Goal: Task Accomplishment & Management: Manage account settings

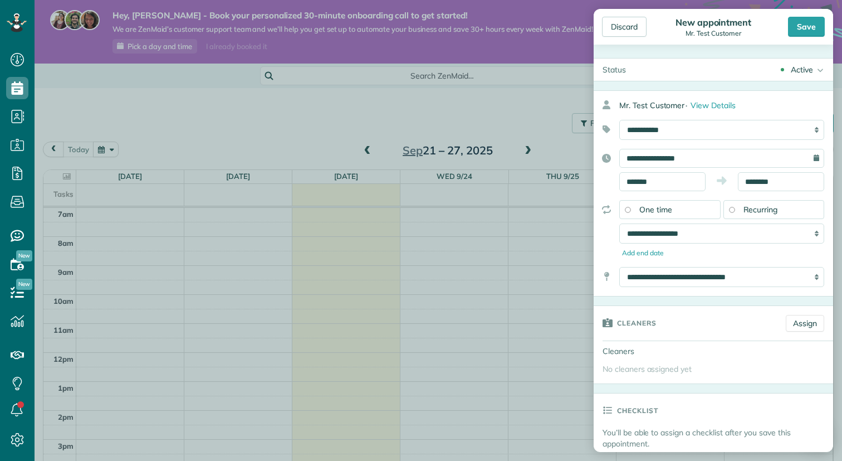
scroll to position [414, 0]
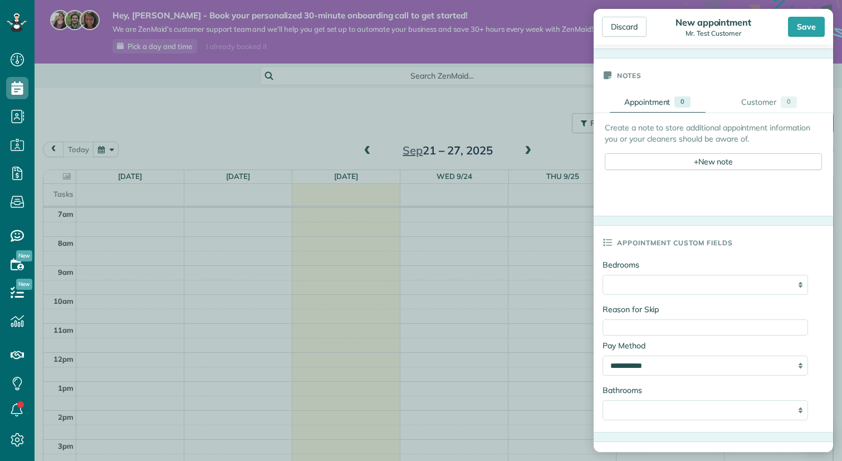
click at [799, 283] on div "**********" at bounding box center [705, 285] width 205 height 20
click at [767, 106] on div "Customer" at bounding box center [758, 102] width 35 height 12
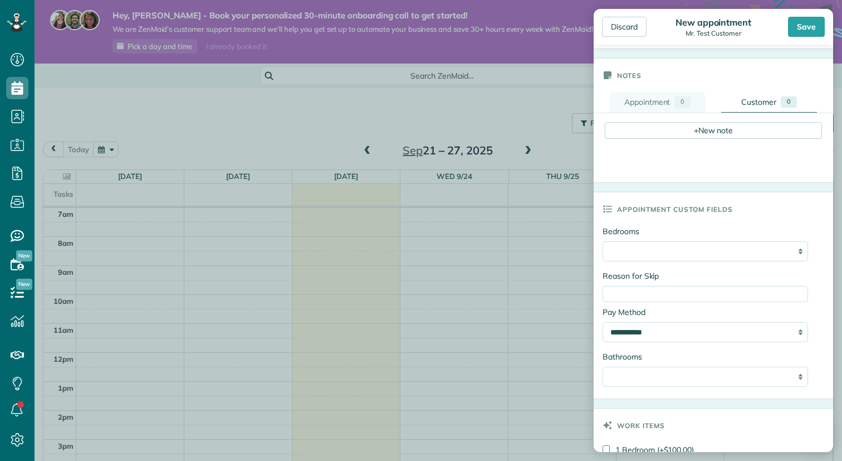
click at [639, 99] on div "Appointment" at bounding box center [647, 102] width 46 height 12
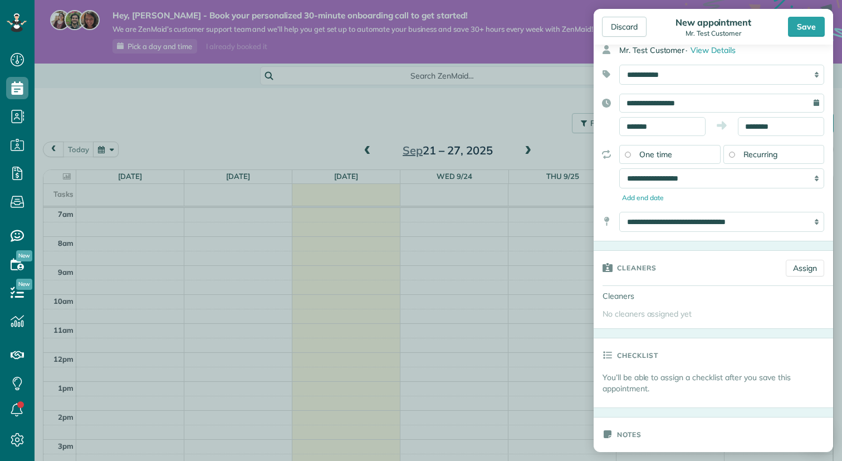
scroll to position [0, 0]
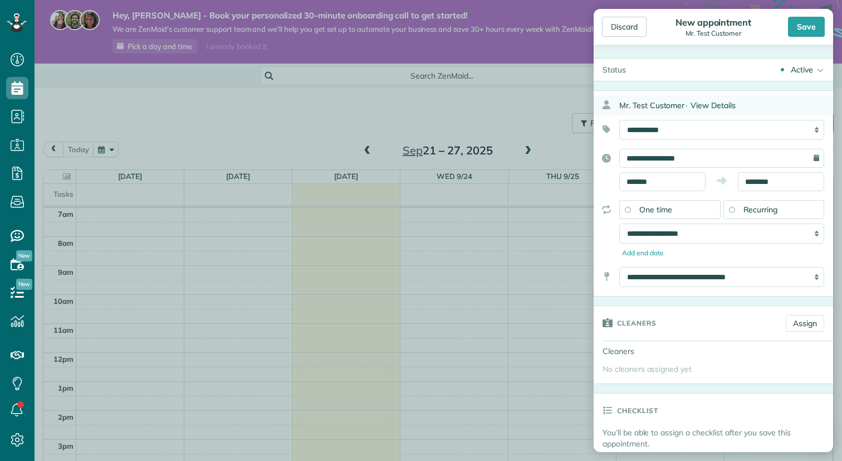
click at [701, 105] on span "View Details" at bounding box center [713, 105] width 45 height 10
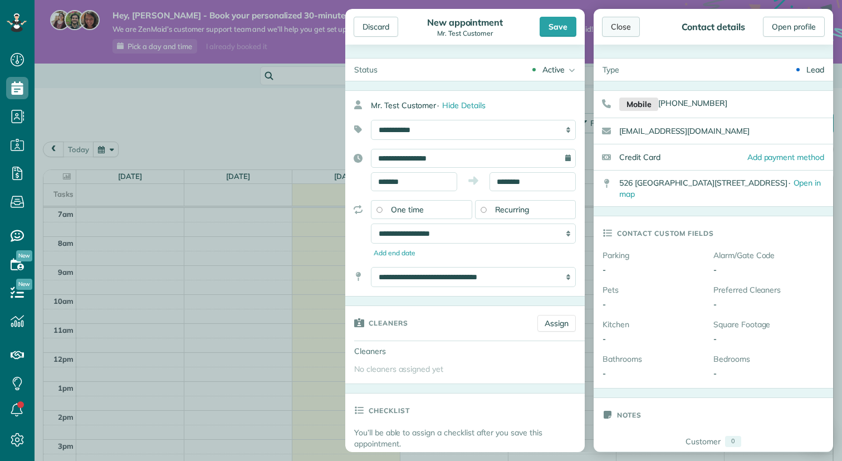
click at [618, 28] on div "Close" at bounding box center [621, 27] width 38 height 20
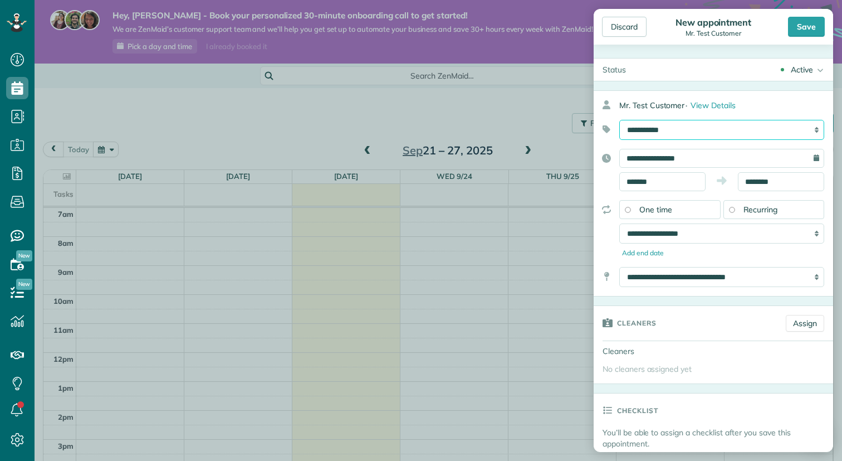
click at [812, 133] on select "**********" at bounding box center [721, 130] width 205 height 20
click at [814, 232] on select "**********" at bounding box center [721, 233] width 205 height 20
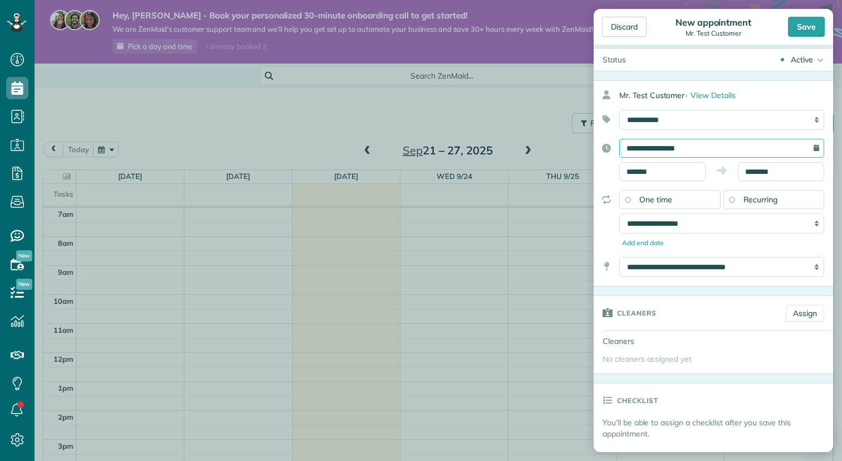
click at [719, 146] on input "**********" at bounding box center [721, 148] width 205 height 19
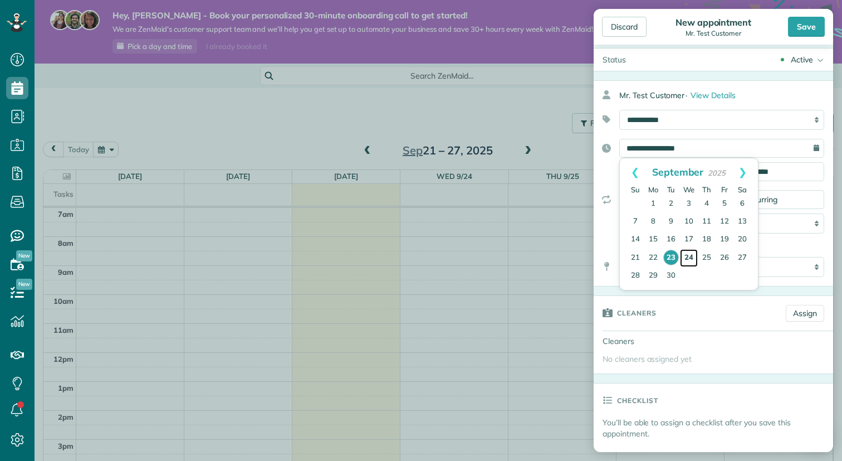
click at [691, 258] on link "24" at bounding box center [689, 258] width 18 height 18
type input "**********"
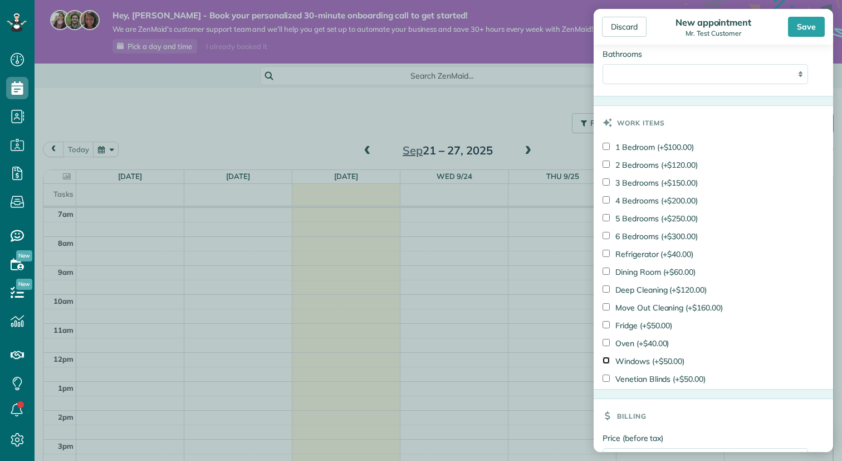
scroll to position [849, 0]
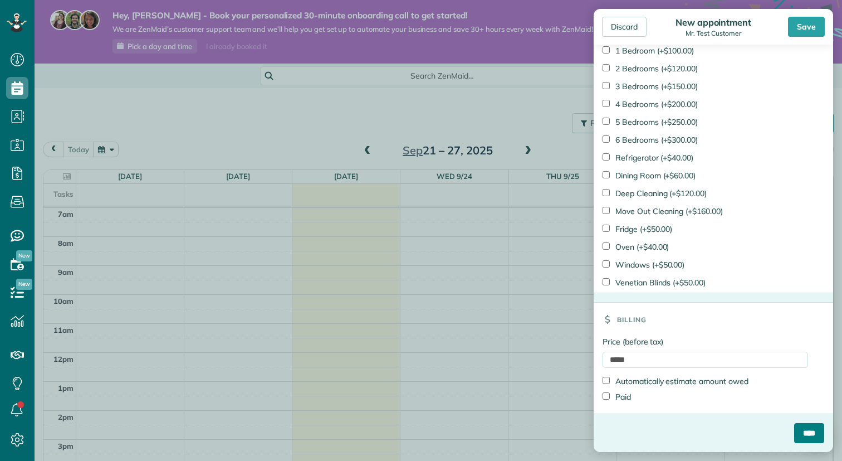
click at [802, 436] on input "****" at bounding box center [809, 433] width 30 height 20
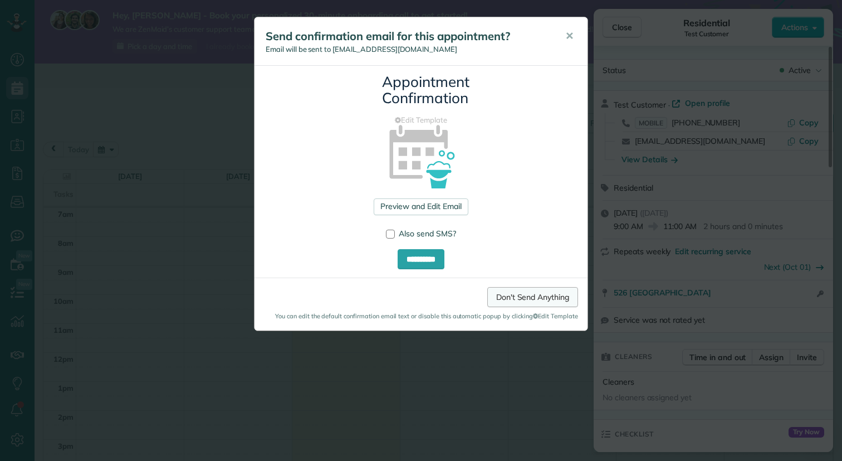
click at [532, 298] on link "Don't Send Anything" at bounding box center [532, 297] width 91 height 20
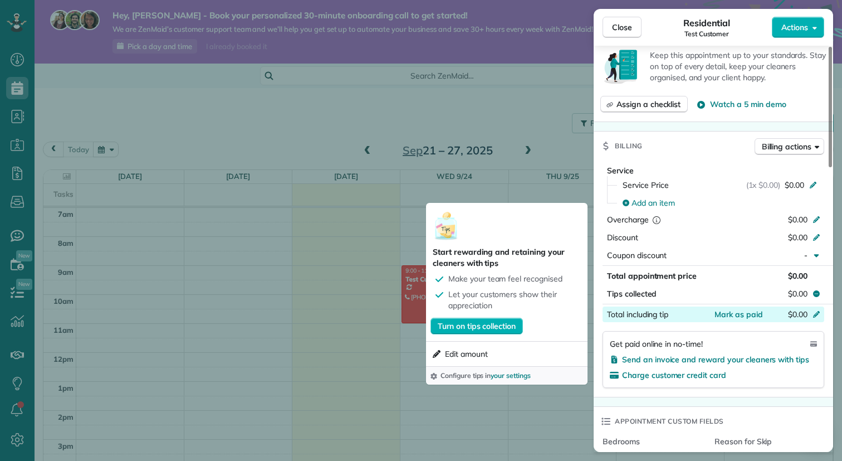
scroll to position [400, 0]
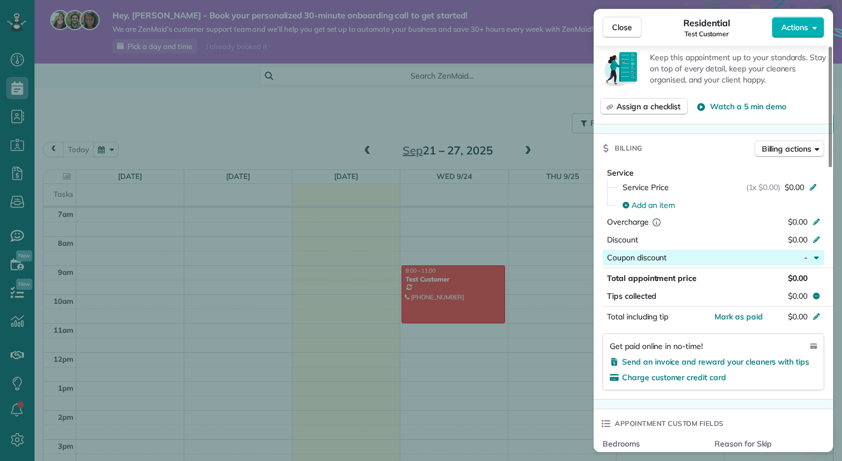
click at [815, 255] on icon "button" at bounding box center [816, 257] width 9 height 9
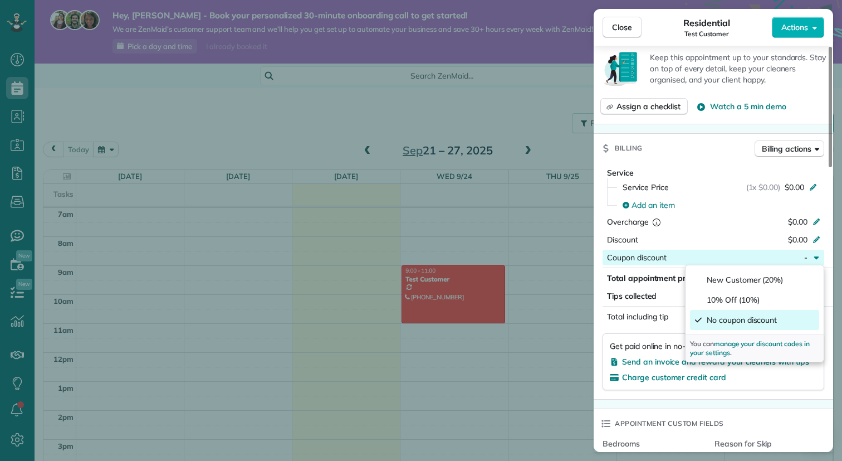
click at [669, 260] on div "button" at bounding box center [715, 257] width 97 height 11
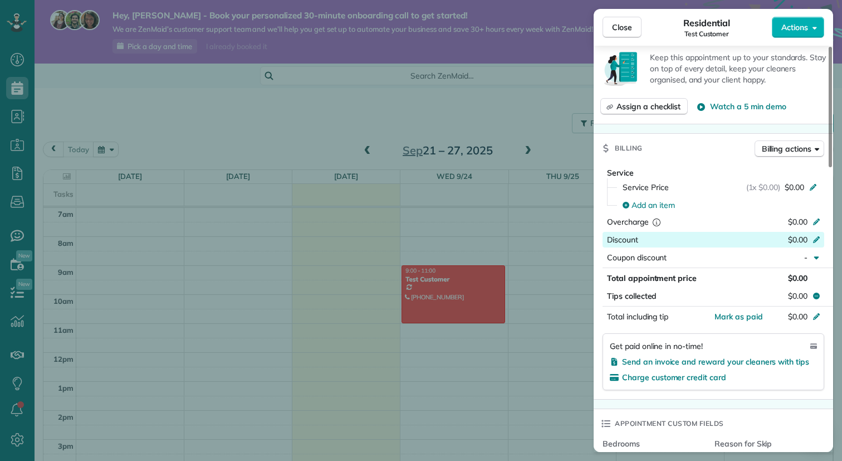
click at [817, 239] on icon at bounding box center [816, 239] width 7 height 7
click at [669, 242] on div "Discount Hit ENTER to save *****" at bounding box center [714, 240] width 222 height 16
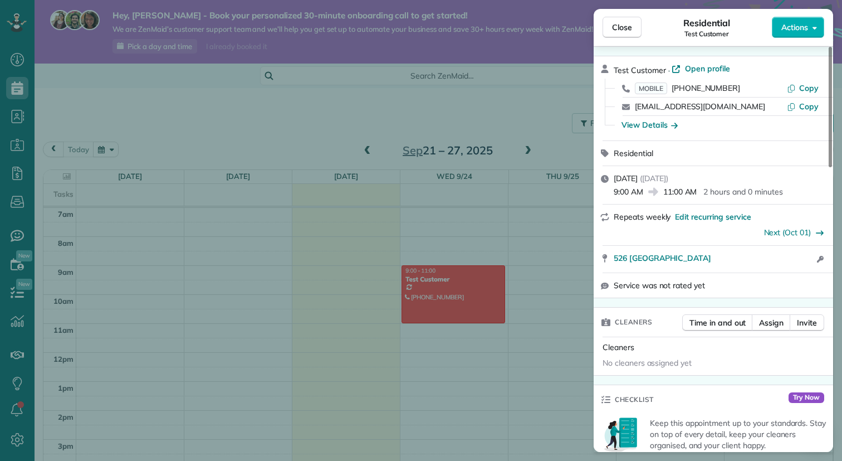
scroll to position [0, 0]
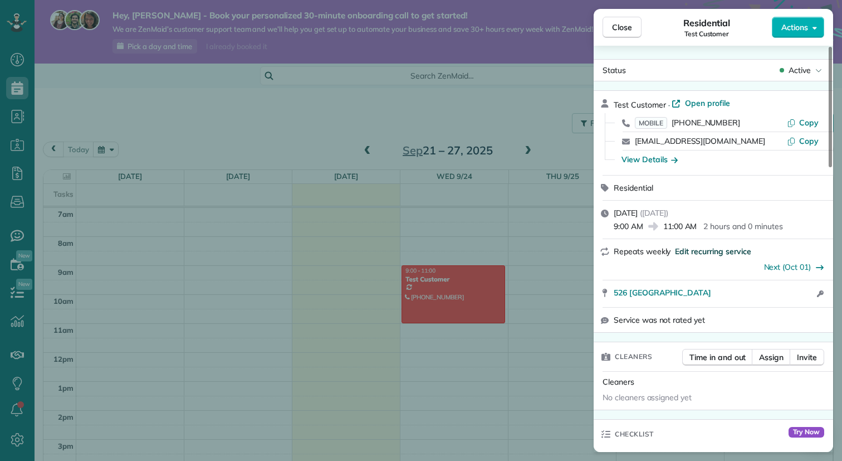
click at [728, 252] on span "Edit recurring service" at bounding box center [713, 251] width 76 height 11
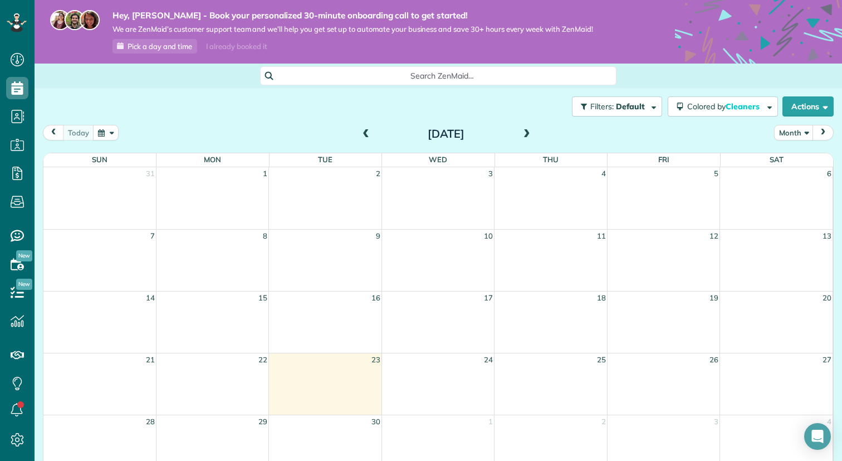
scroll to position [5, 5]
click at [18, 434] on icon at bounding box center [17, 439] width 22 height 22
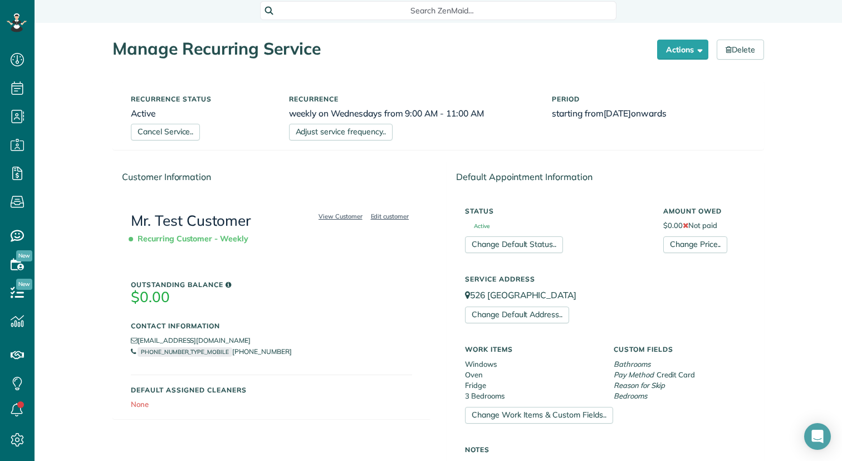
scroll to position [68, 0]
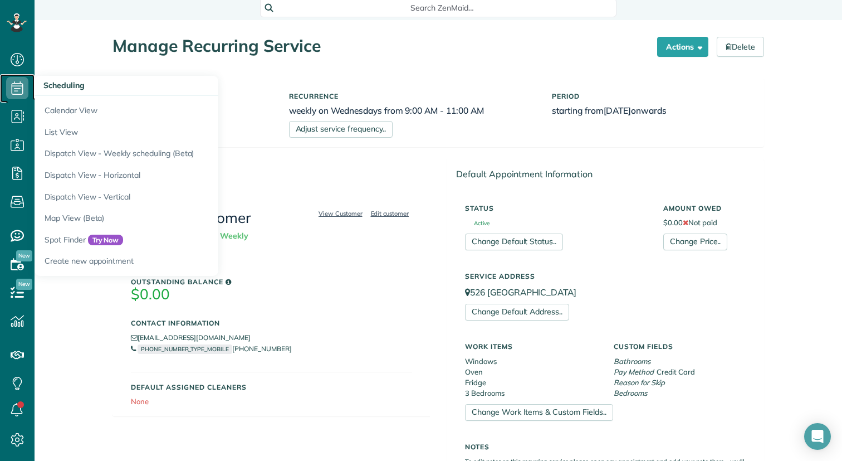
click at [21, 87] on icon at bounding box center [17, 88] width 22 height 22
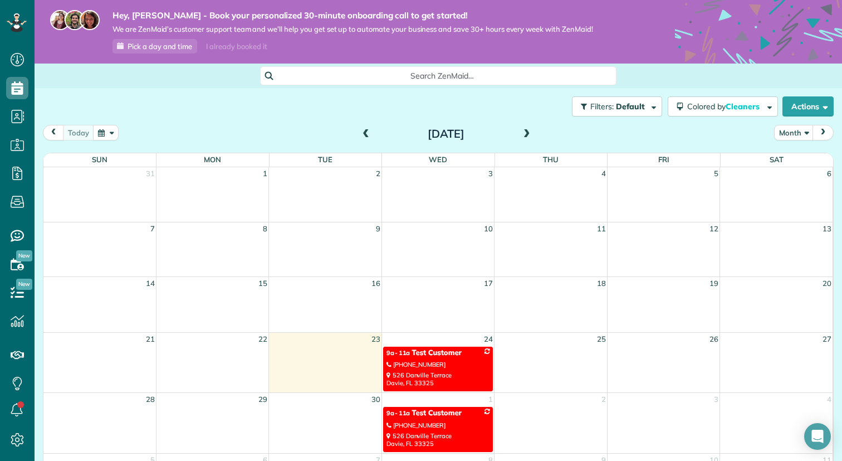
scroll to position [78, 0]
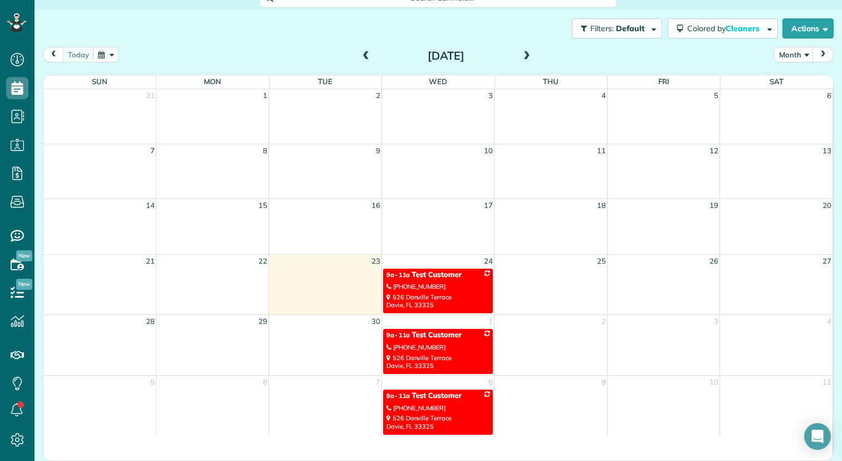
click at [467, 283] on div "[PHONE_NUMBER]" at bounding box center [437, 286] width 103 height 8
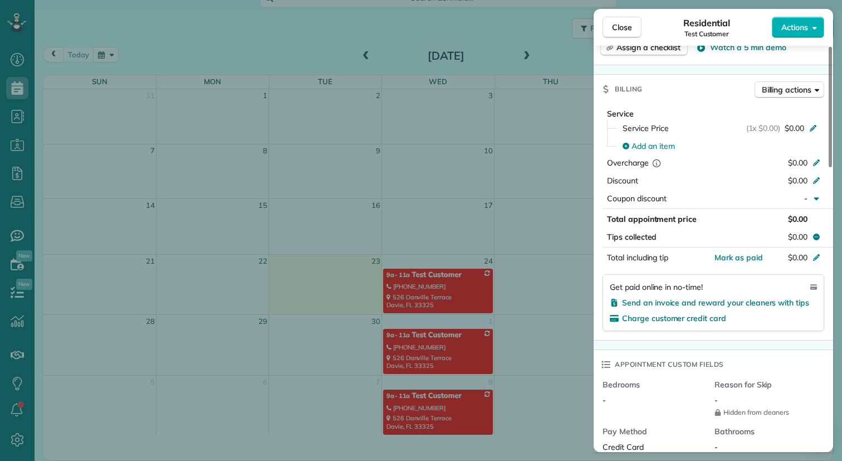
scroll to position [450, 0]
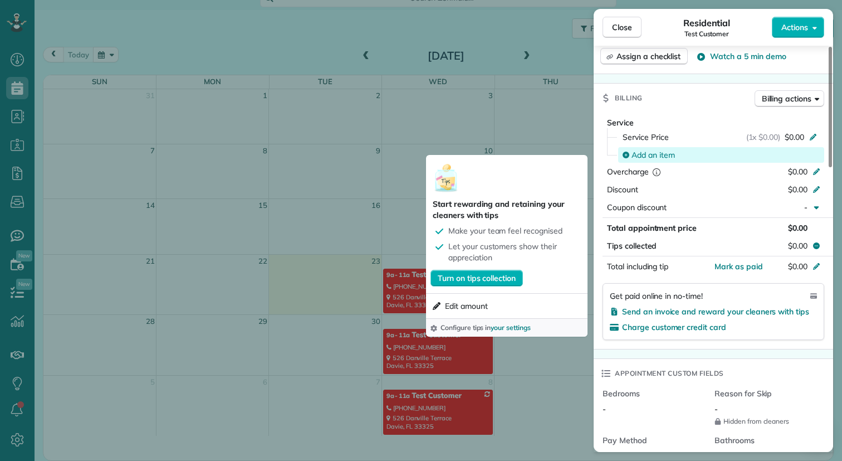
click at [671, 158] on span "Add an item" at bounding box center [652, 154] width 43 height 11
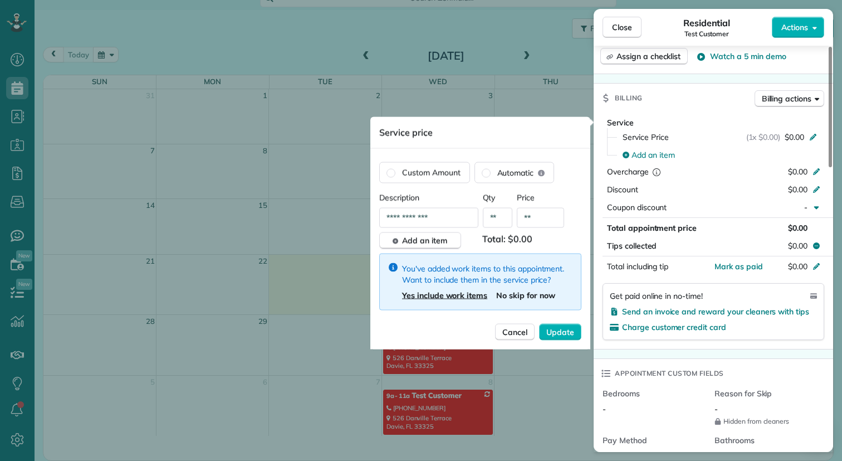
click at [462, 298] on span "Yes include work items" at bounding box center [444, 295] width 85 height 10
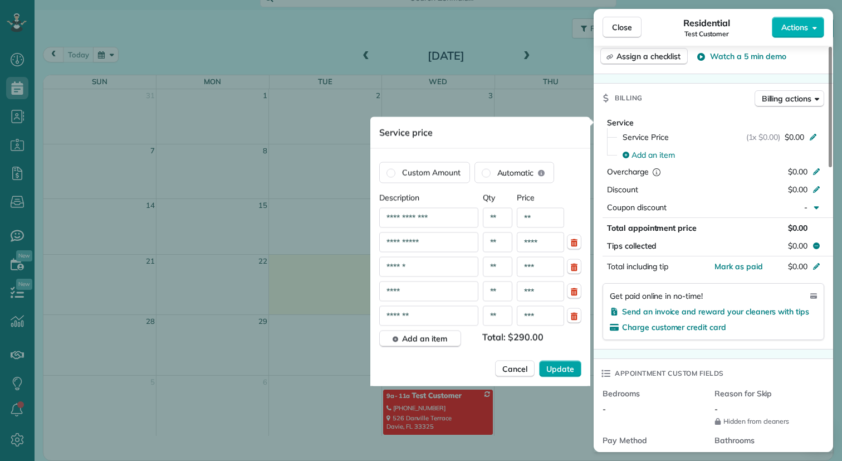
click at [561, 369] on span "Update" at bounding box center [560, 368] width 28 height 11
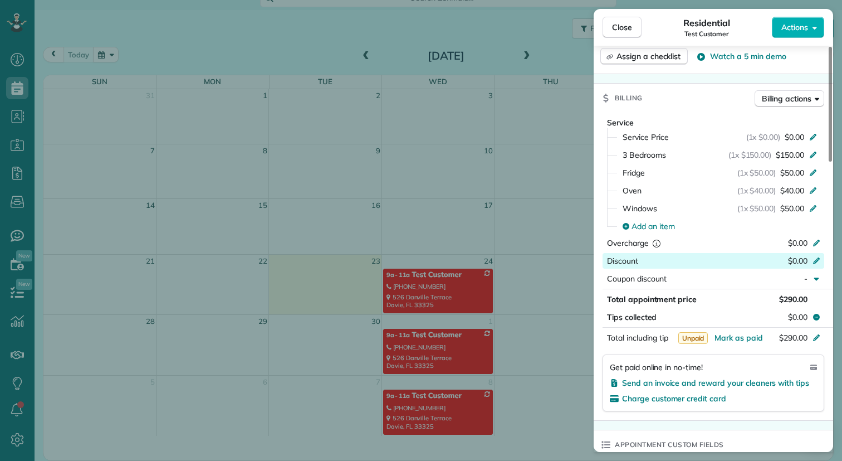
click at [815, 260] on icon at bounding box center [816, 260] width 7 height 7
type input "**"
click at [799, 260] on input "*****" at bounding box center [789, 261] width 47 height 16
click at [781, 263] on input "*****" at bounding box center [789, 261] width 47 height 16
type input "**"
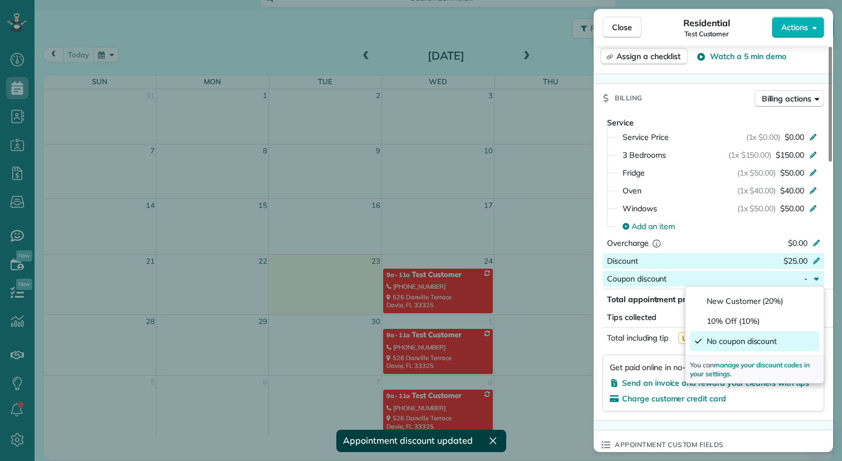
click at [799, 431] on div "Appointment custom fields" at bounding box center [713, 444] width 239 height 29
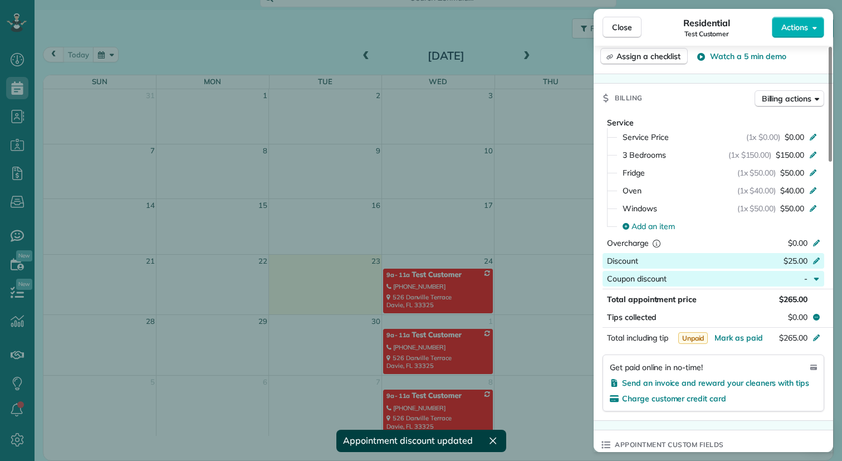
click at [818, 277] on icon "button" at bounding box center [816, 278] width 9 height 9
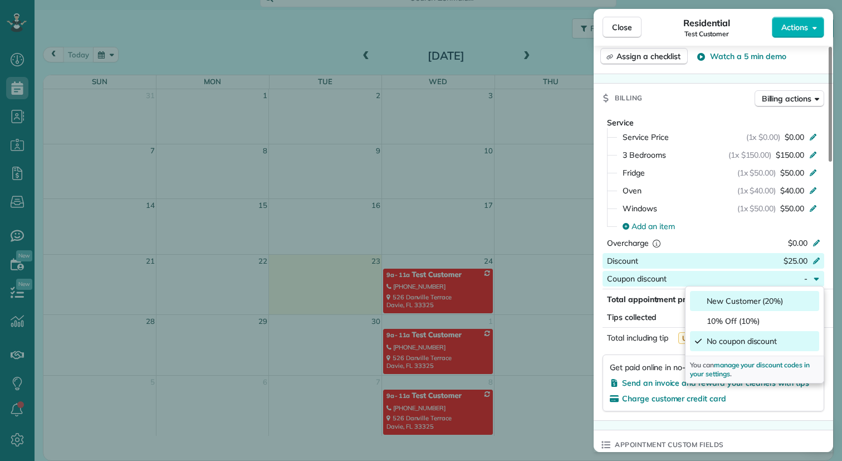
click at [771, 303] on span "New Customer (20%)" at bounding box center [745, 300] width 76 height 11
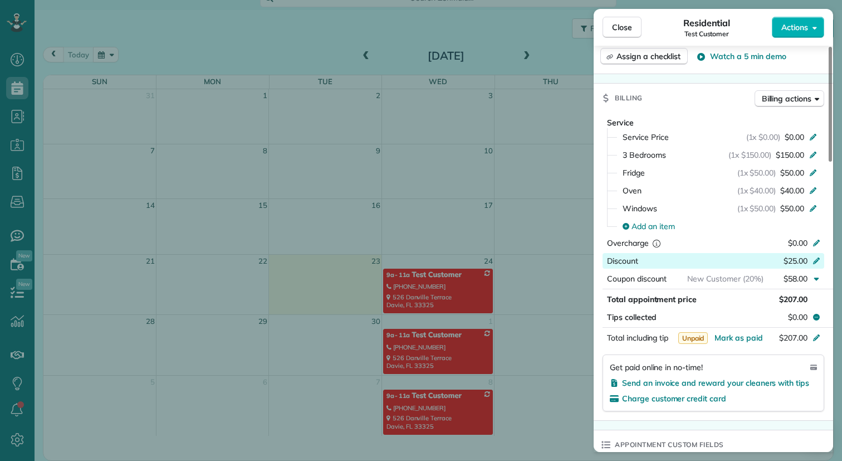
click at [816, 261] on icon at bounding box center [816, 260] width 7 height 7
type input "***"
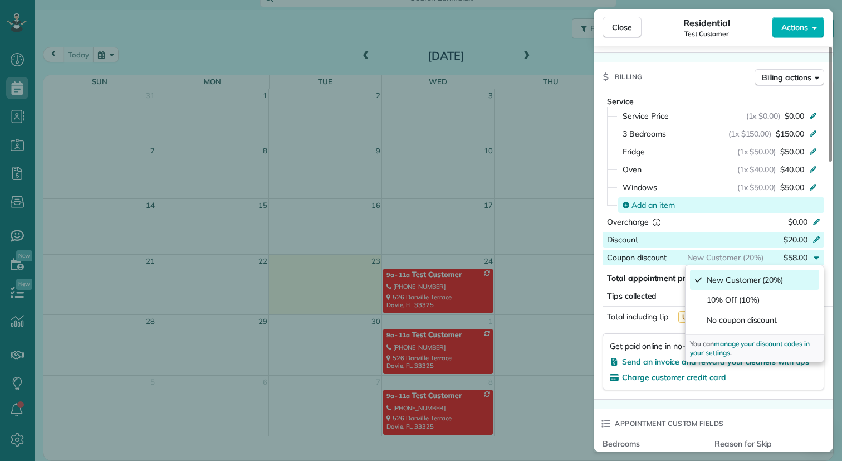
scroll to position [470, 0]
click at [628, 25] on span "Close" at bounding box center [622, 27] width 20 height 11
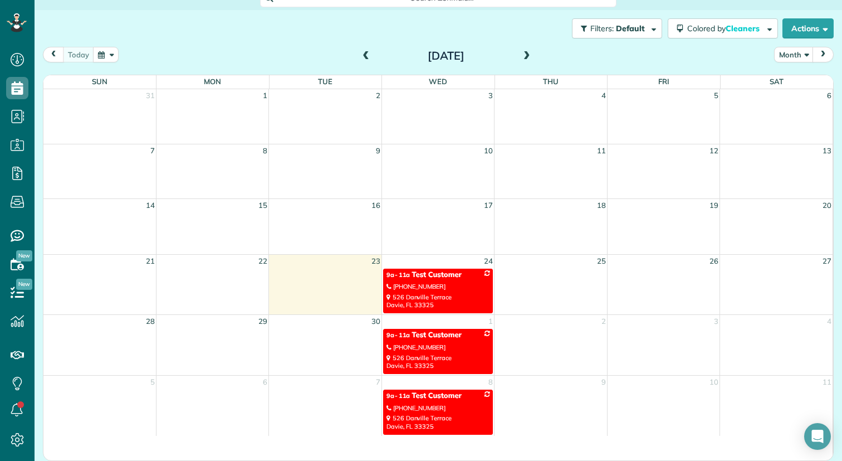
click at [465, 279] on link "9a - 11a Test Customer (954) 205-6463 526 Danville Terrace Davie, FL 33325" at bounding box center [438, 290] width 110 height 45
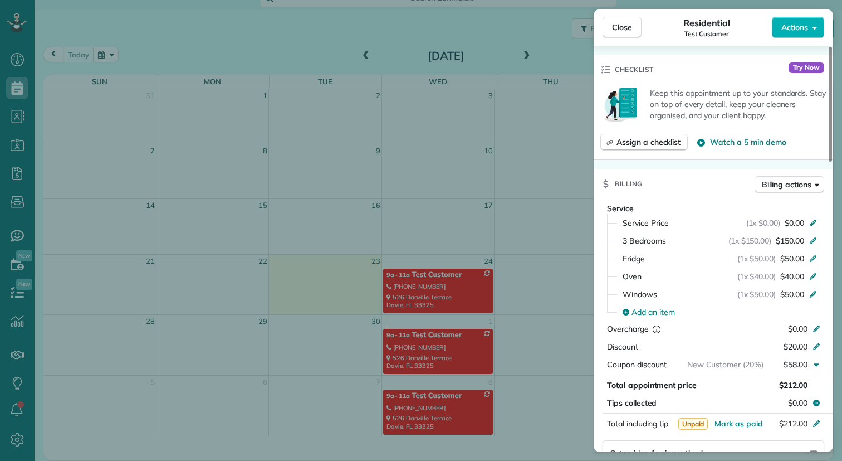
scroll to position [369, 0]
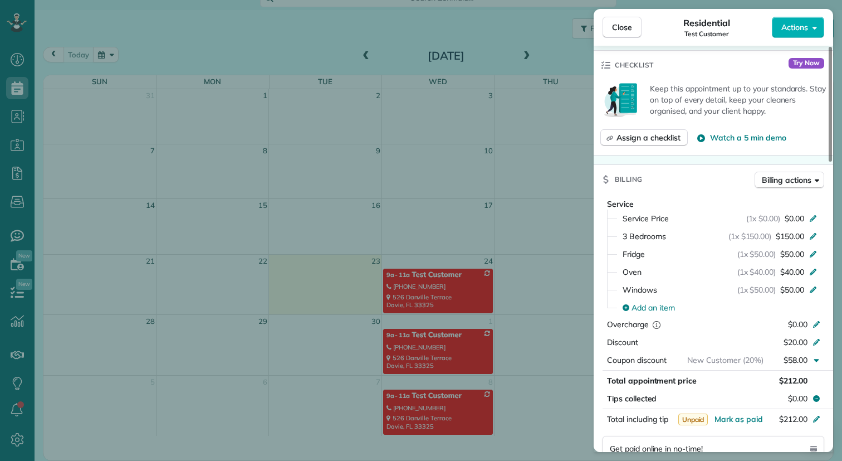
click at [453, 344] on div "Close Residential Test Customer Actions Status Active Test Customer · Open prof…" at bounding box center [421, 230] width 842 height 461
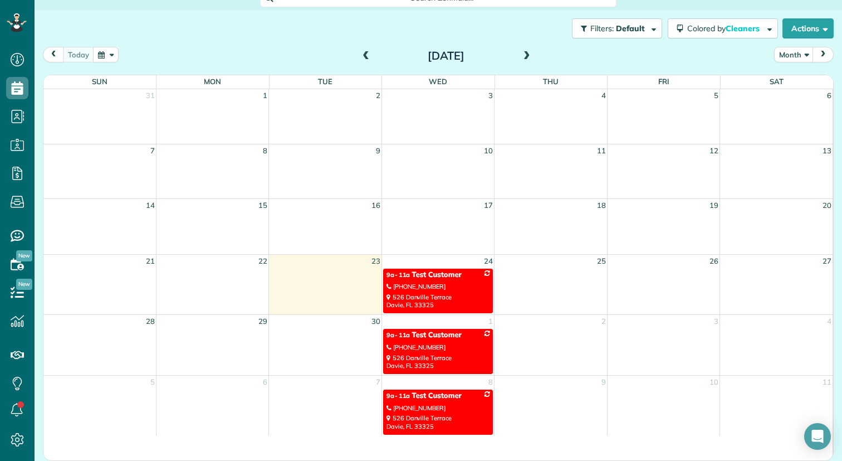
click at [445, 336] on span "Test Customer" at bounding box center [437, 334] width 50 height 9
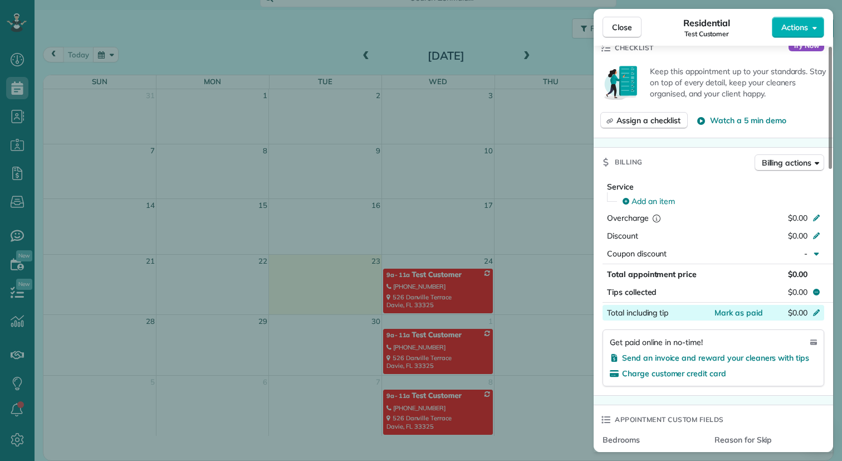
scroll to position [386, 0]
click at [585, 250] on div "Close Residential Test Customer Actions Status Active Test Customer · Open prof…" at bounding box center [421, 230] width 842 height 461
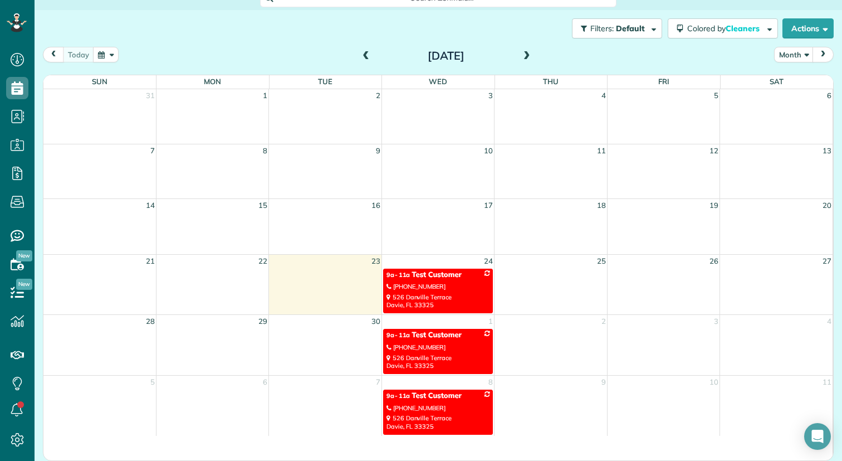
click at [554, 277] on td at bounding box center [551, 290] width 112 height 46
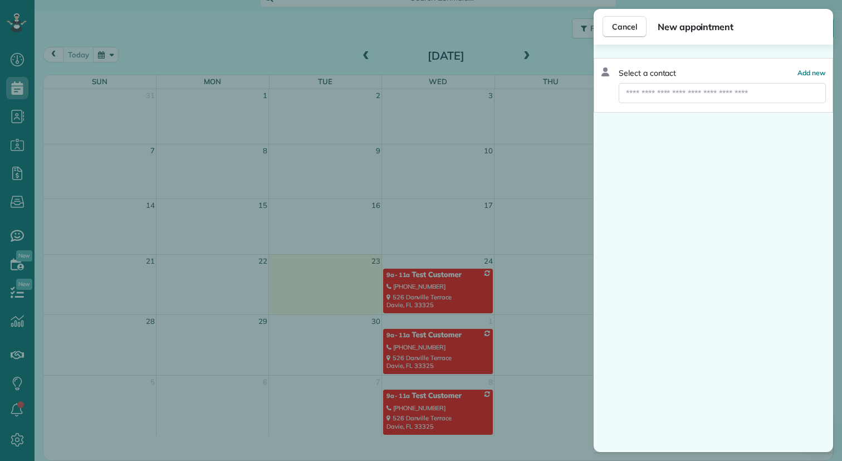
click at [554, 277] on div "Cancel New appointment Select a contact Add new" at bounding box center [421, 230] width 842 height 461
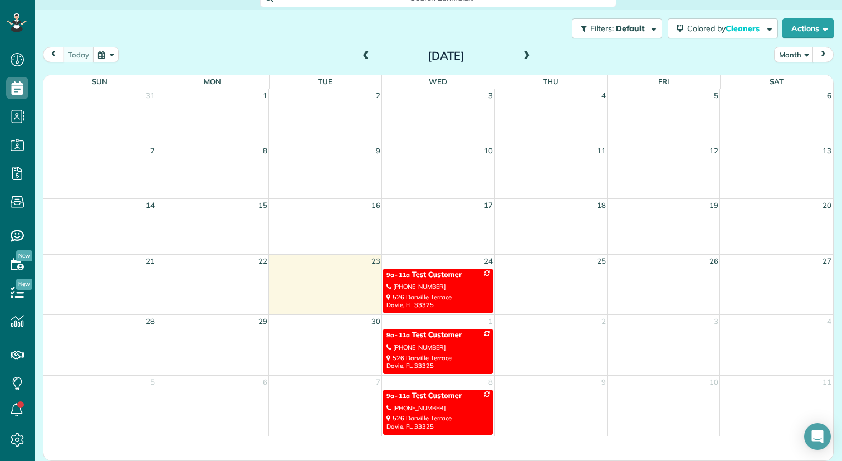
click at [549, 280] on td at bounding box center [551, 290] width 112 height 46
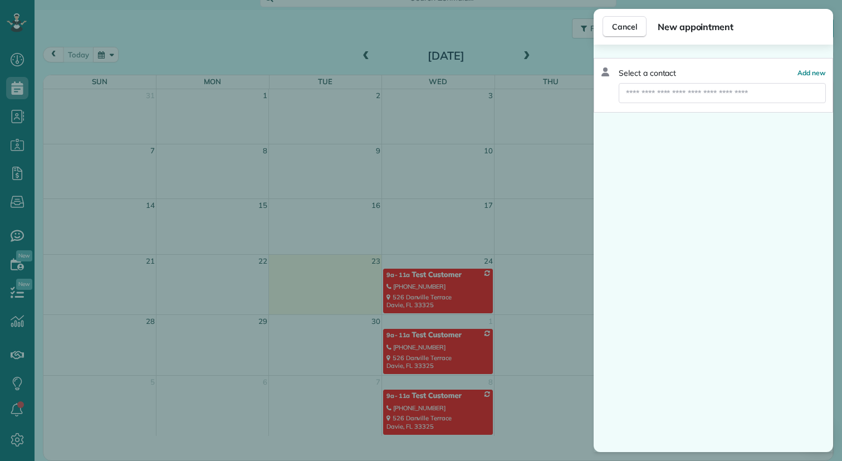
click at [549, 280] on div "Cancel New appointment Select a contact Add new" at bounding box center [421, 230] width 842 height 461
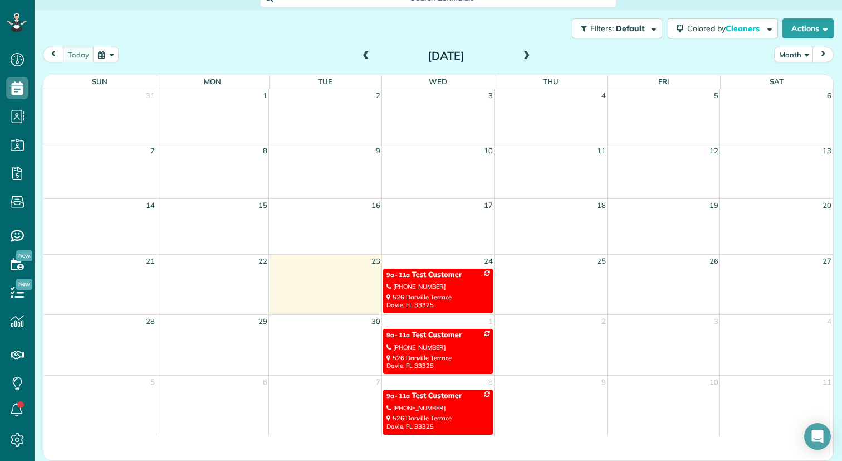
click at [549, 280] on td at bounding box center [551, 290] width 112 height 46
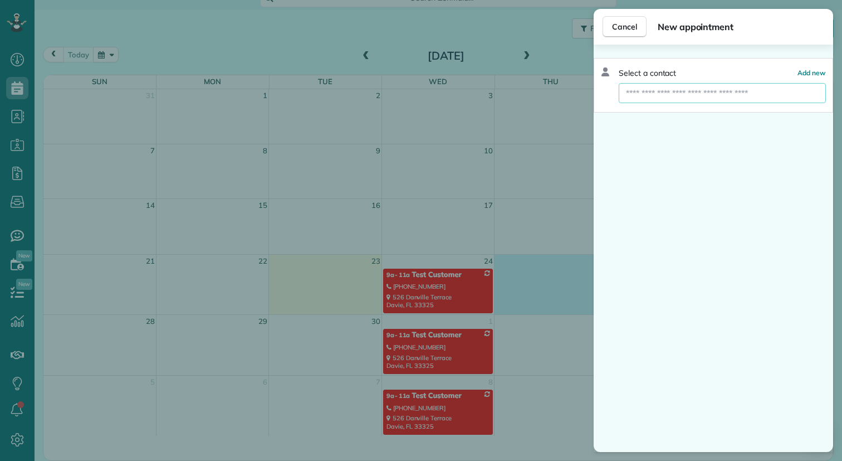
click at [723, 92] on input "text" at bounding box center [722, 93] width 207 height 20
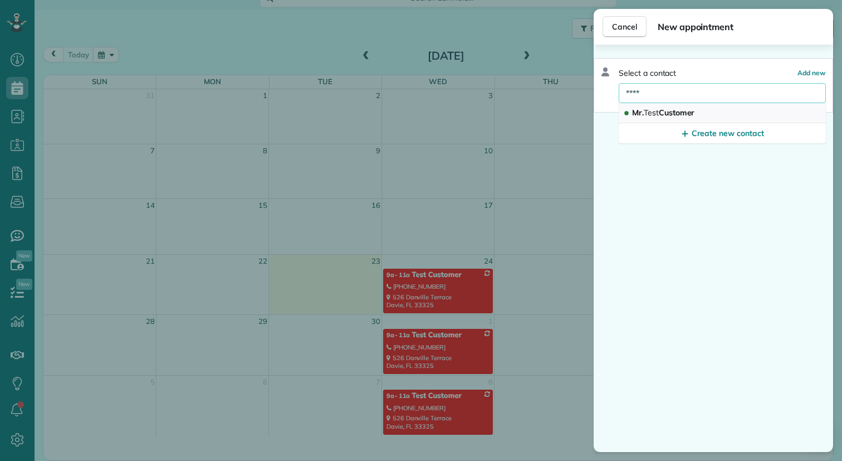
type input "****"
click at [697, 113] on div "Mr. Test Customer" at bounding box center [660, 112] width 74 height 11
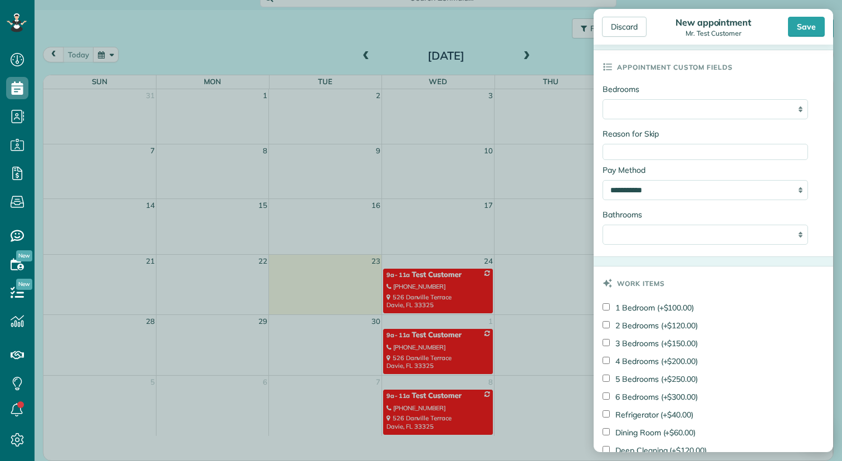
scroll to position [564, 0]
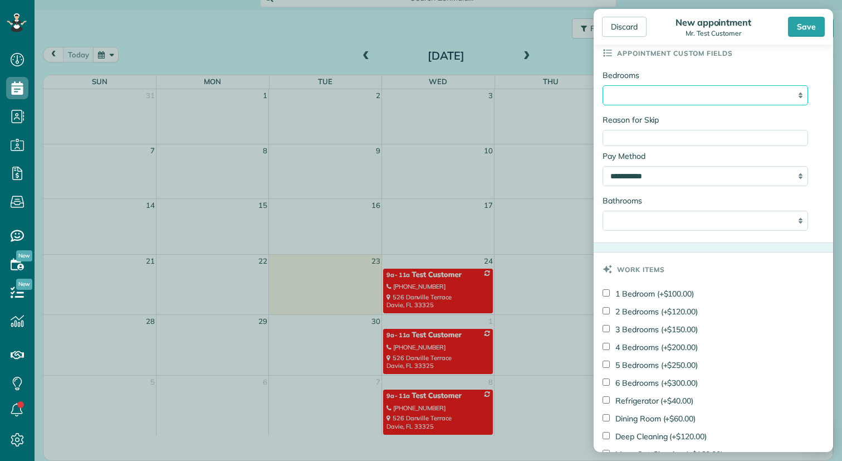
click at [804, 97] on select "**********" at bounding box center [705, 95] width 205 height 20
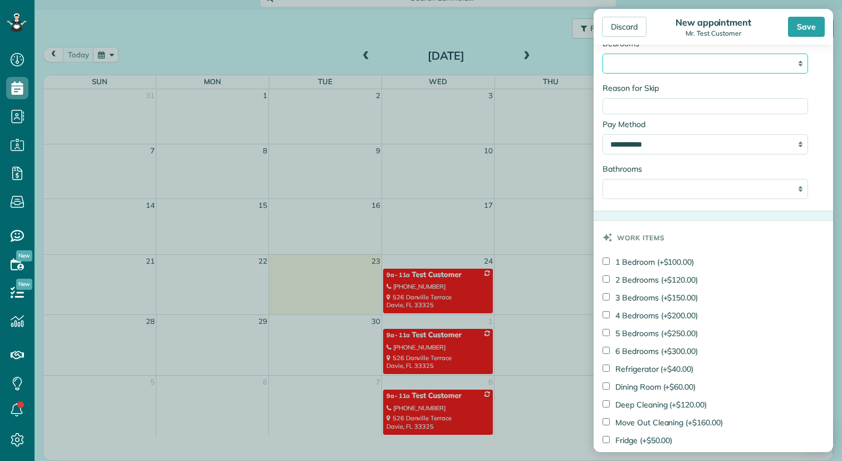
scroll to position [599, 0]
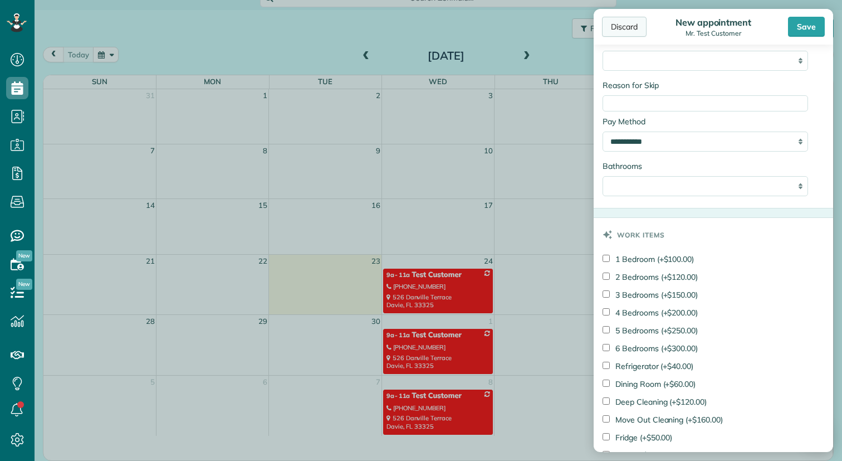
click at [617, 26] on div "Discard" at bounding box center [624, 27] width 45 height 20
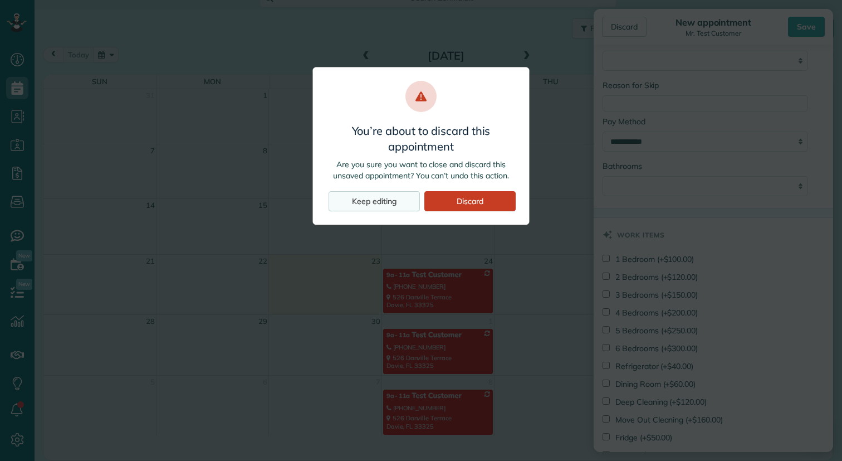
click at [399, 202] on div "Keep editing" at bounding box center [374, 201] width 91 height 20
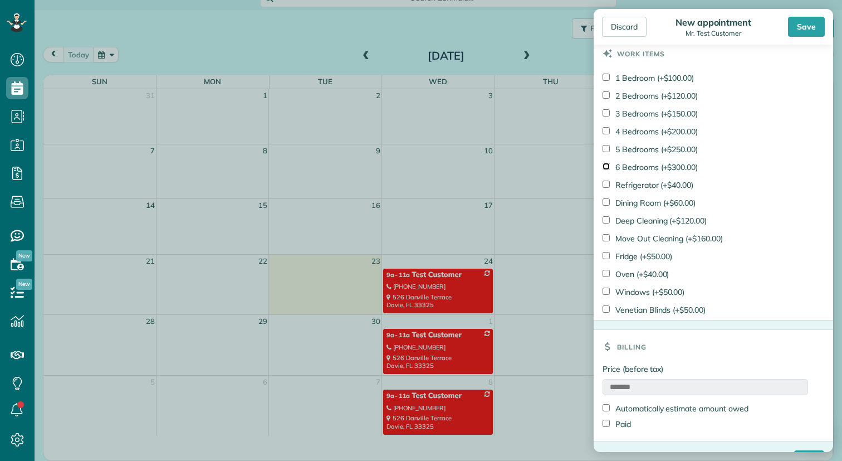
scroll to position [768, 0]
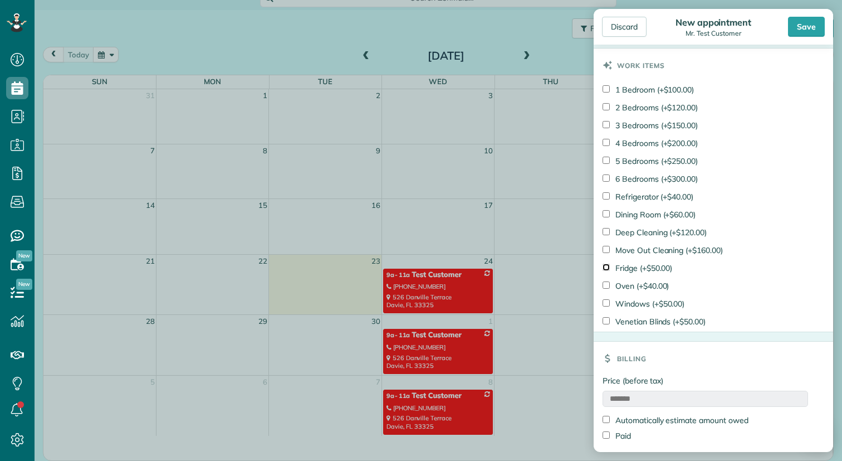
type input "*******"
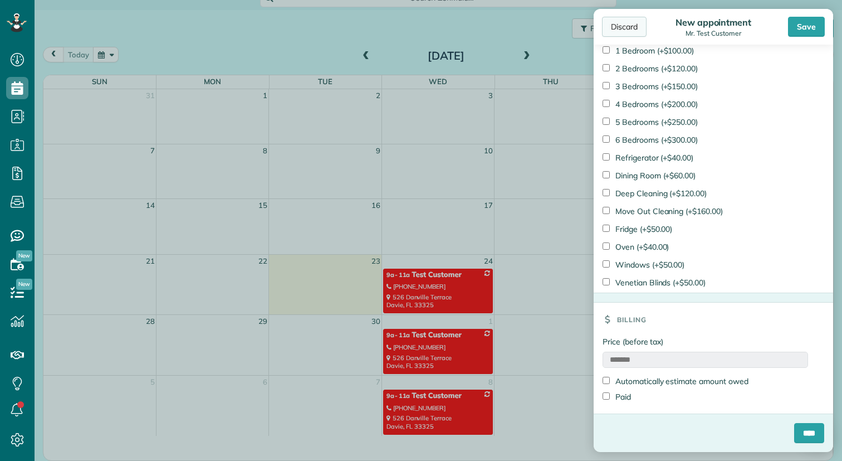
click at [627, 26] on div "Discard" at bounding box center [624, 27] width 45 height 20
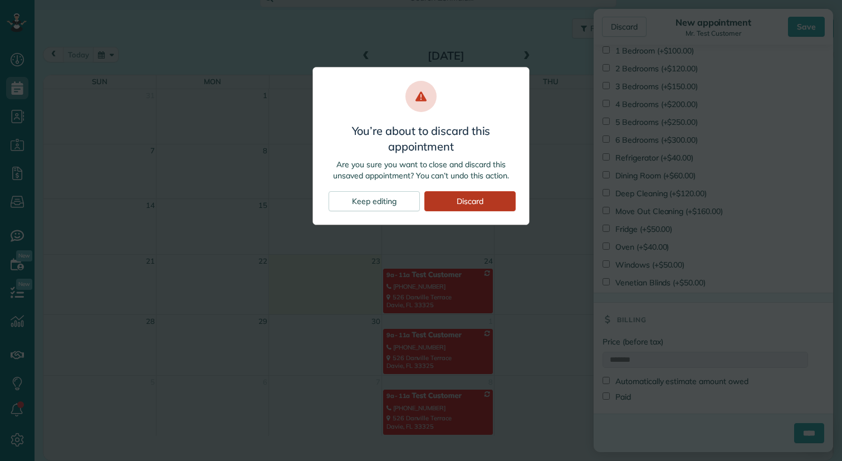
click at [456, 202] on div "Discard" at bounding box center [469, 201] width 91 height 20
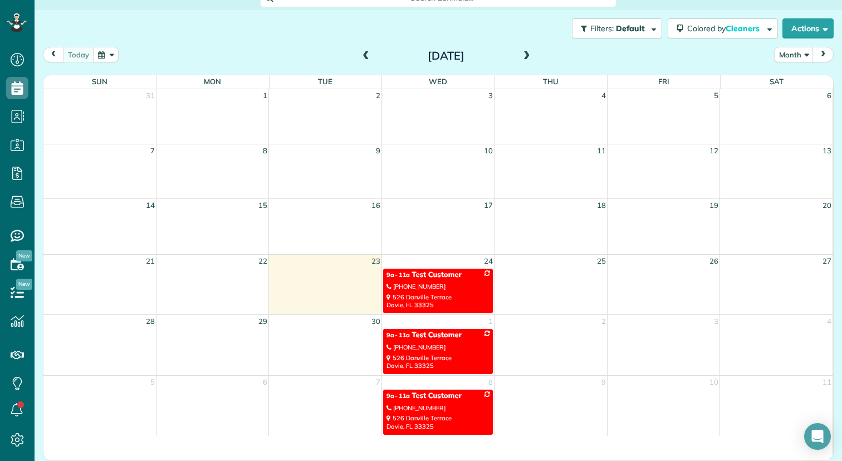
click at [455, 287] on div "(954) 205-6463" at bounding box center [437, 286] width 103 height 8
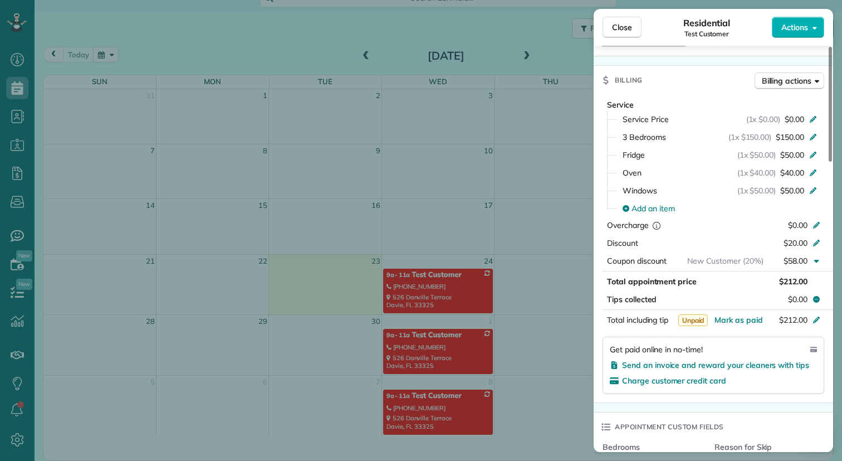
scroll to position [469, 0]
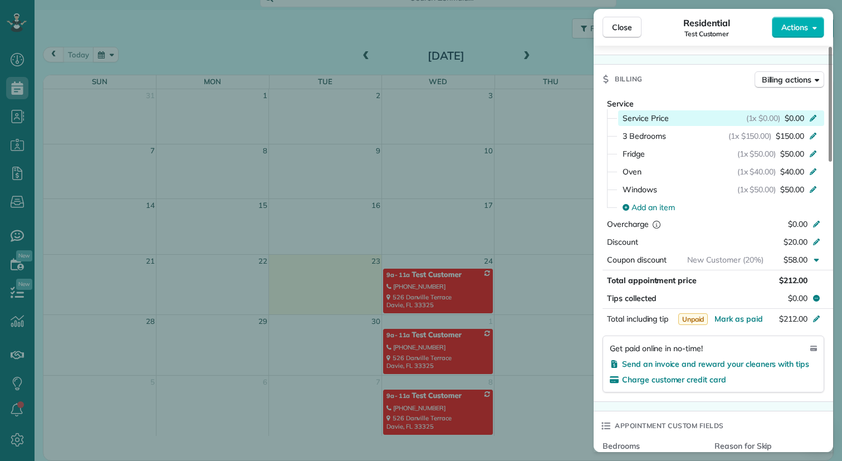
click at [814, 119] on icon at bounding box center [813, 116] width 9 height 9
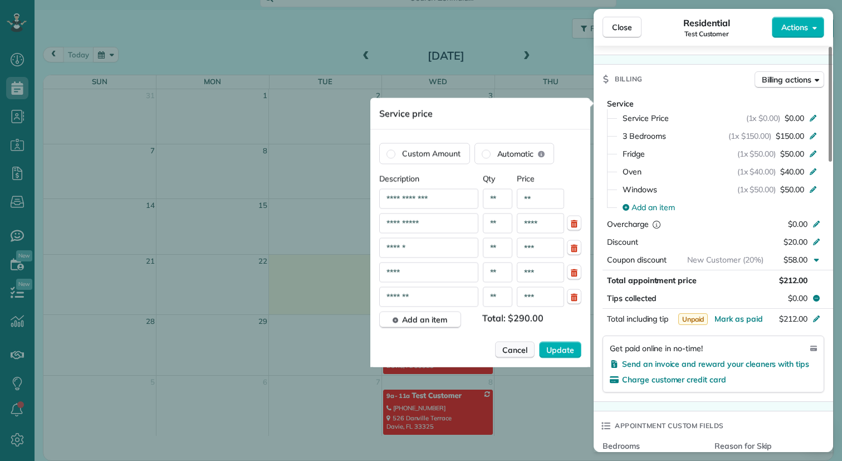
click at [517, 355] on span "Cancel" at bounding box center [514, 349] width 25 height 11
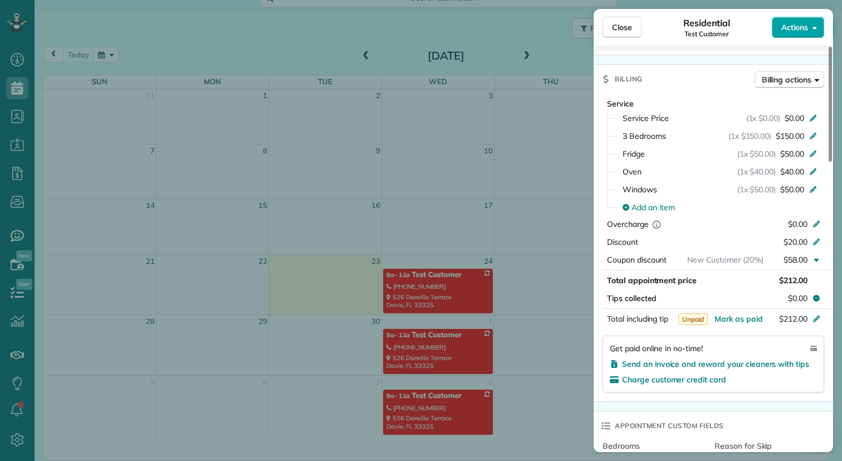
click at [820, 25] on button "Actions" at bounding box center [798, 27] width 52 height 21
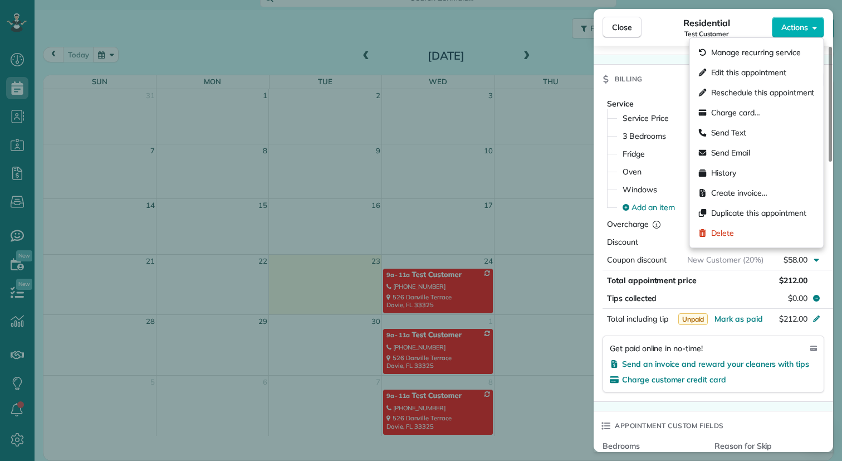
click at [751, 26] on div "Residential Test Customer" at bounding box center [707, 27] width 130 height 22
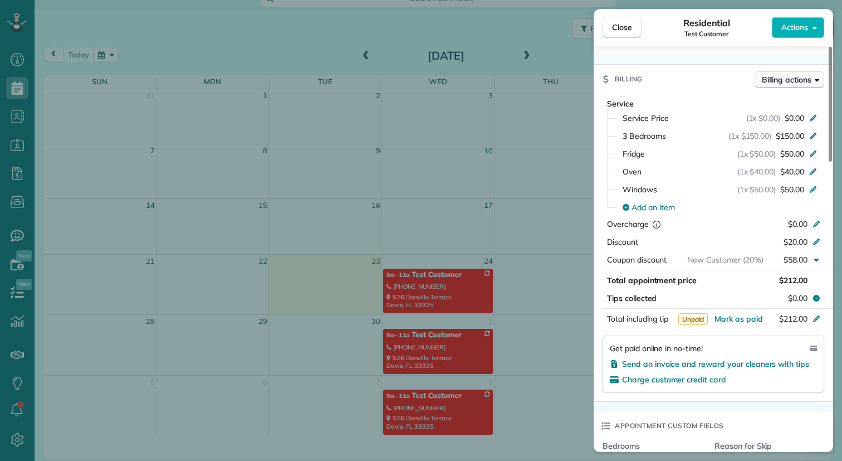
click at [810, 80] on span "Billing actions" at bounding box center [787, 79] width 50 height 11
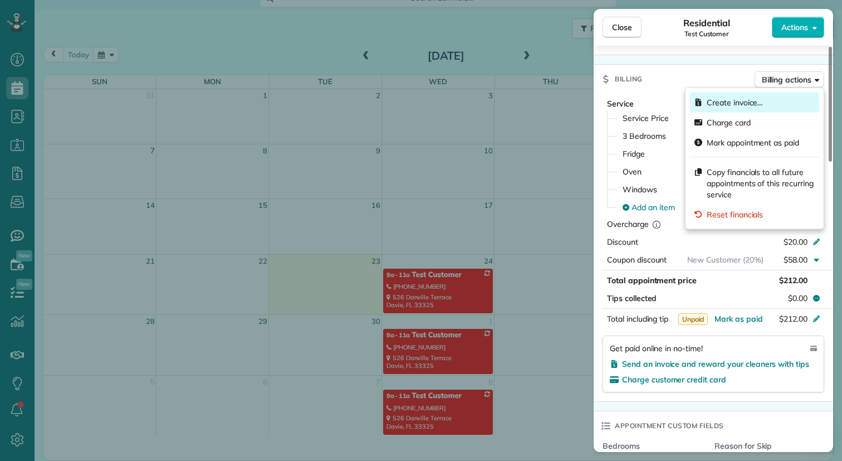
click at [760, 106] on span "Create invoice…" at bounding box center [735, 102] width 56 height 11
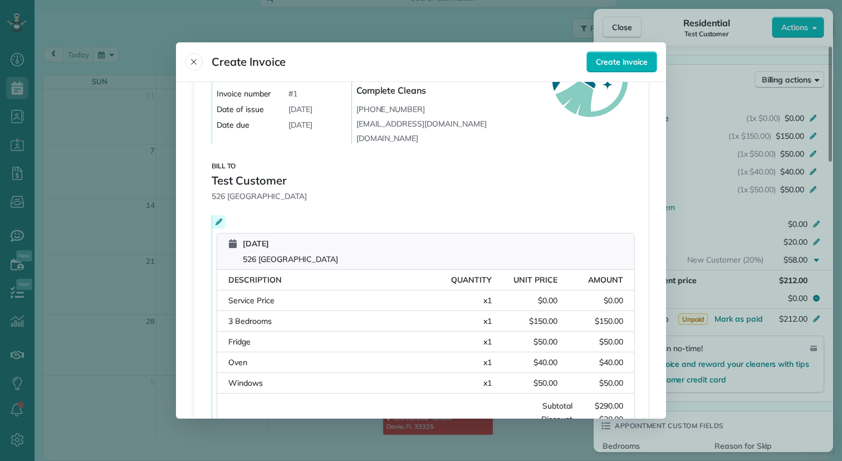
scroll to position [97, 0]
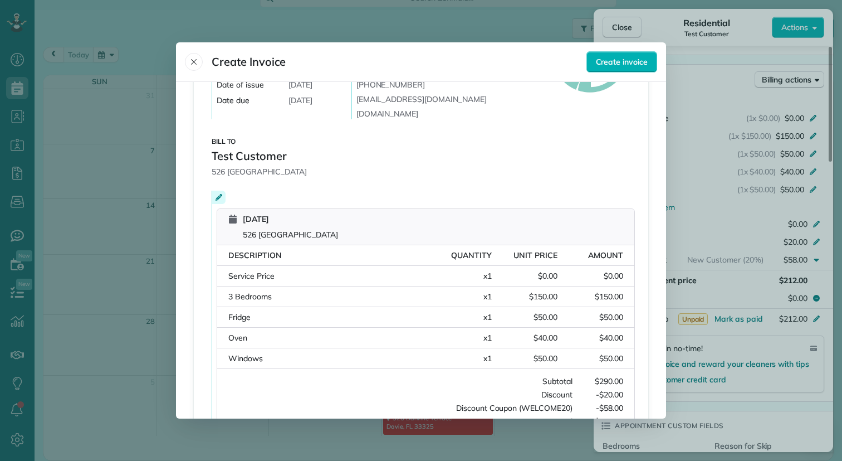
click at [217, 200] on icon at bounding box center [219, 197] width 7 height 7
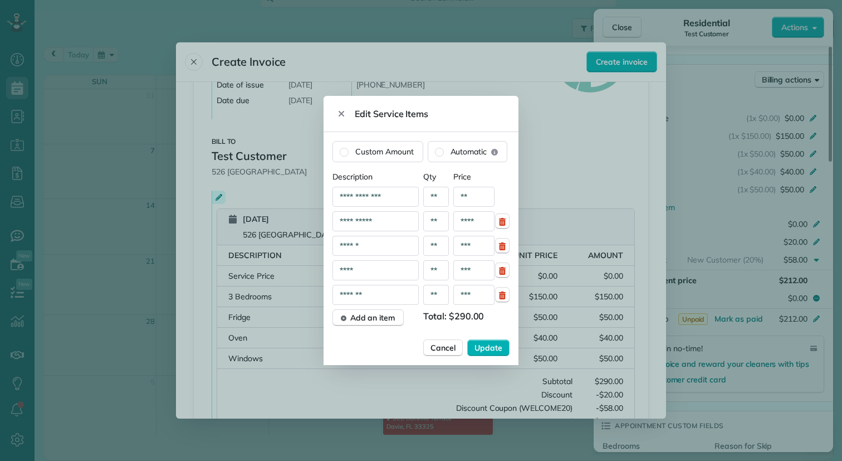
drag, startPoint x: 475, startPoint y: 194, endPoint x: 443, endPoint y: 193, distance: 32.3
click at [443, 193] on div "**********" at bounding box center [420, 197] width 177 height 20
click at [451, 347] on span "Cancel" at bounding box center [442, 347] width 25 height 11
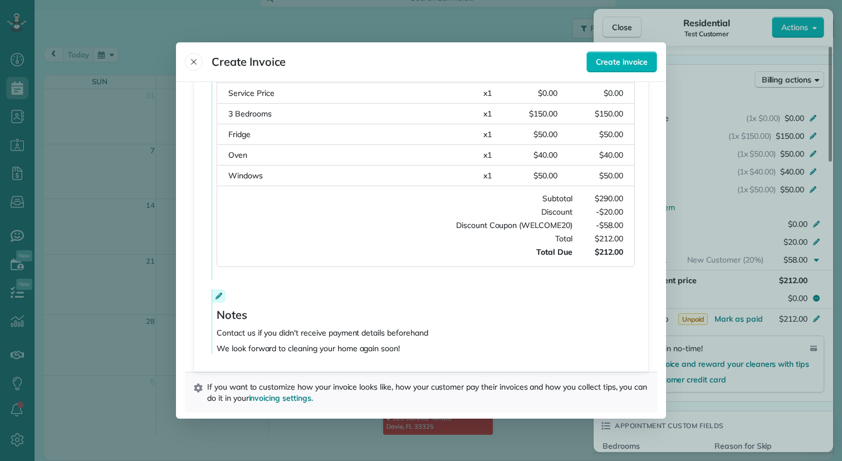
scroll to position [282, 0]
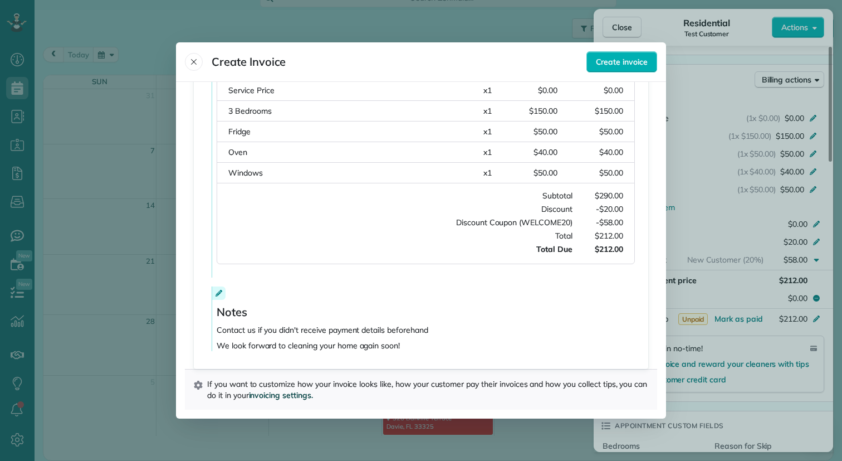
click at [277, 398] on span "invoicing settings." at bounding box center [281, 395] width 64 height 10
click at [195, 63] on icon "Close" at bounding box center [194, 62] width 6 height 6
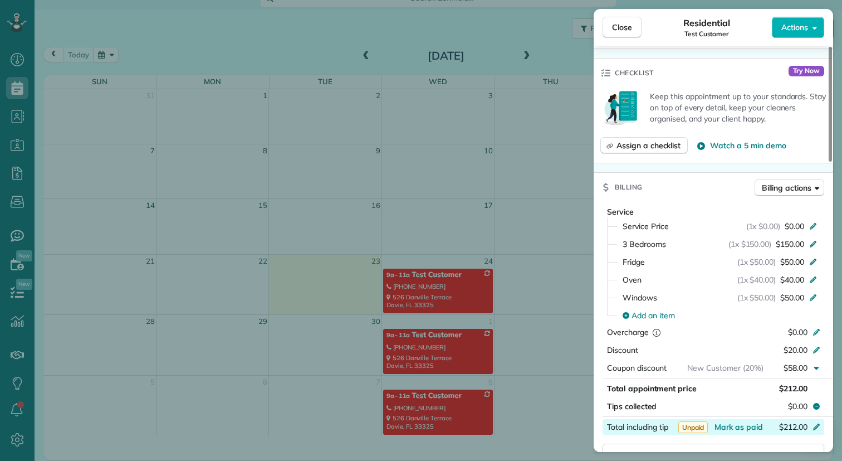
scroll to position [334, 0]
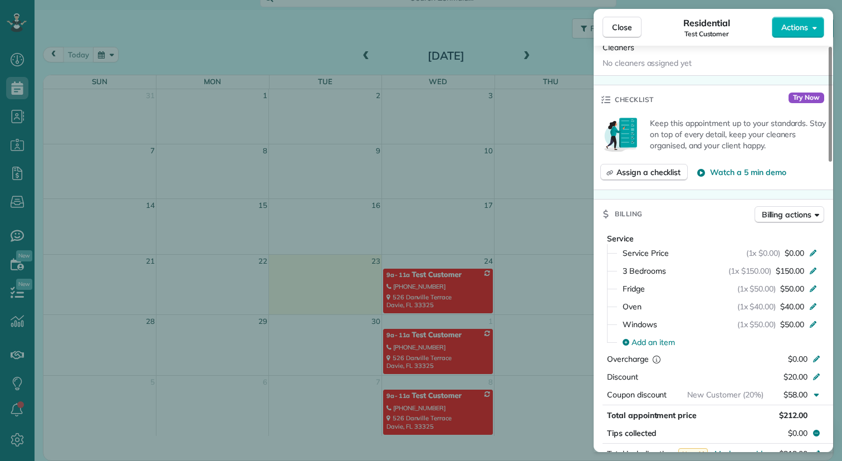
click at [497, 155] on div "Close Residential Test Customer Actions Status Active Test Customer · Open prof…" at bounding box center [421, 230] width 842 height 461
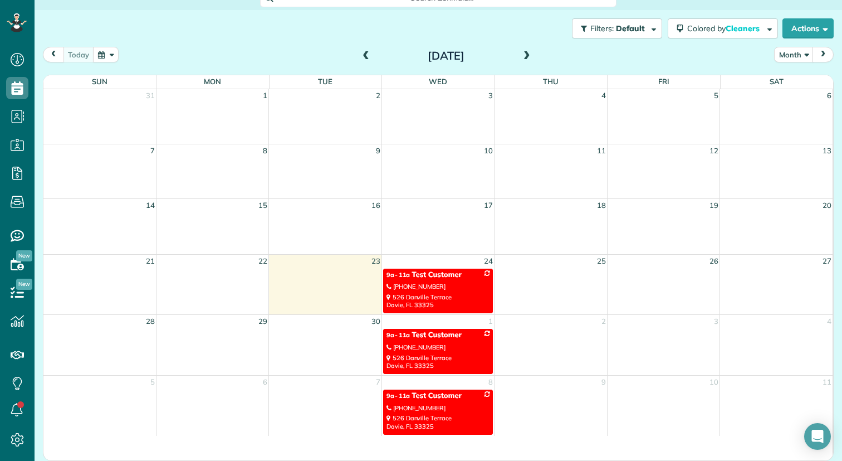
click at [437, 370] on link "9a - 11a Test Customer (954) 205-6463 526 Danville Terrace Davie, FL 33325" at bounding box center [438, 351] width 110 height 45
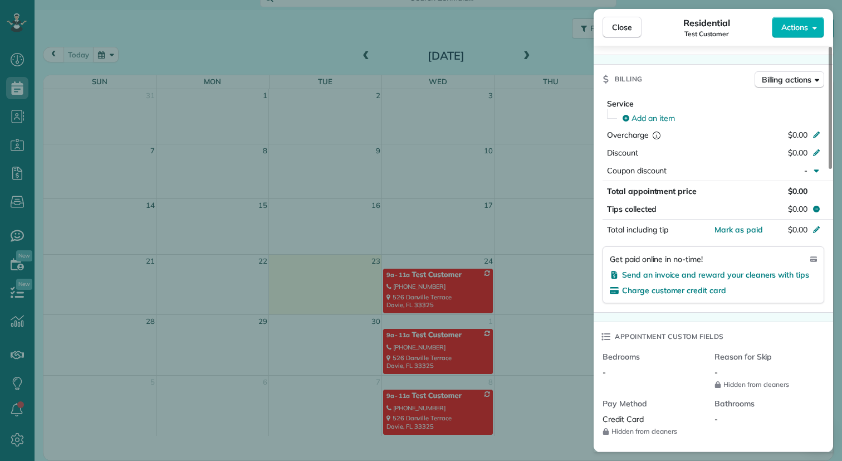
scroll to position [361, 0]
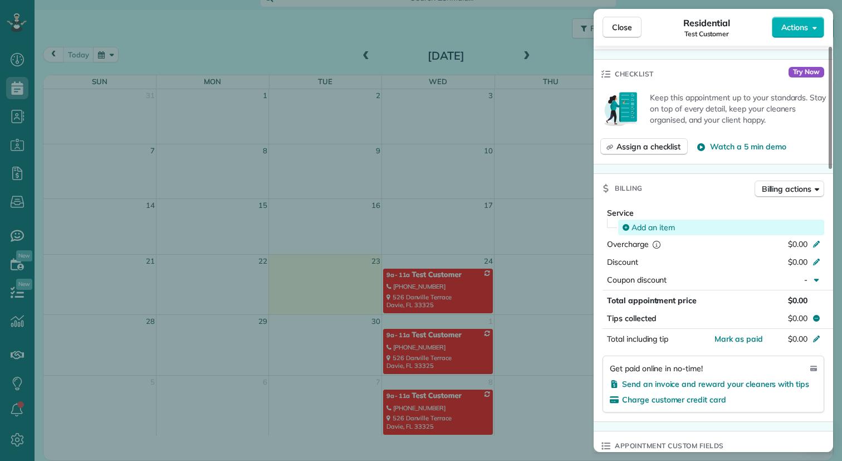
click at [665, 229] on span "Add an item" at bounding box center [652, 227] width 43 height 11
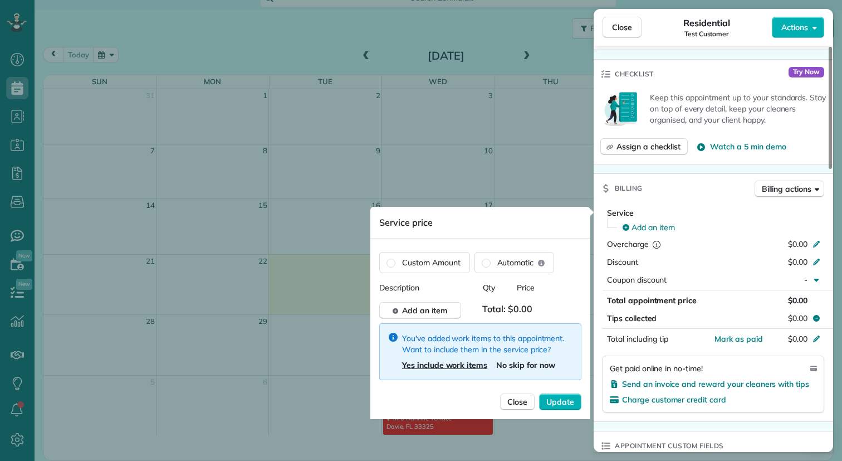
click at [461, 366] on span "Yes include work items" at bounding box center [444, 365] width 85 height 10
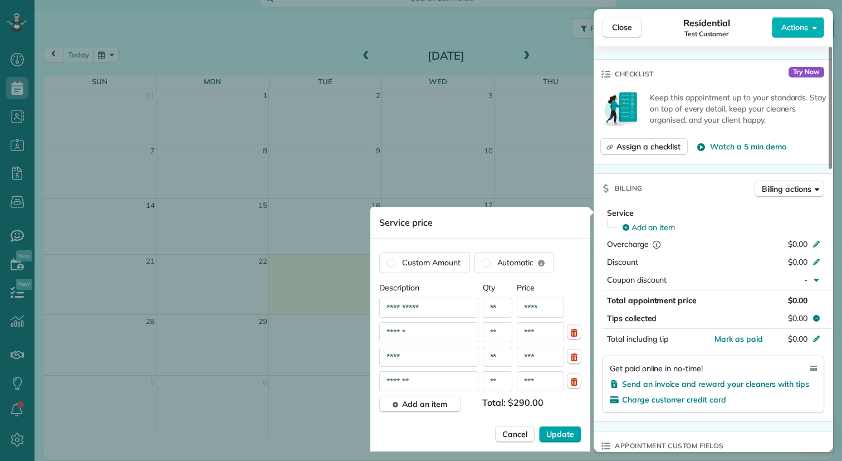
click at [557, 436] on span "Update" at bounding box center [560, 433] width 28 height 11
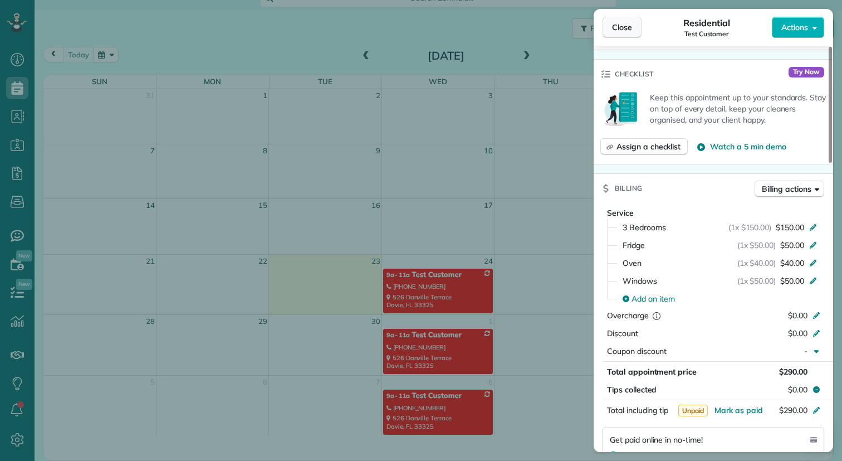
click at [620, 20] on button "Close" at bounding box center [622, 27] width 39 height 21
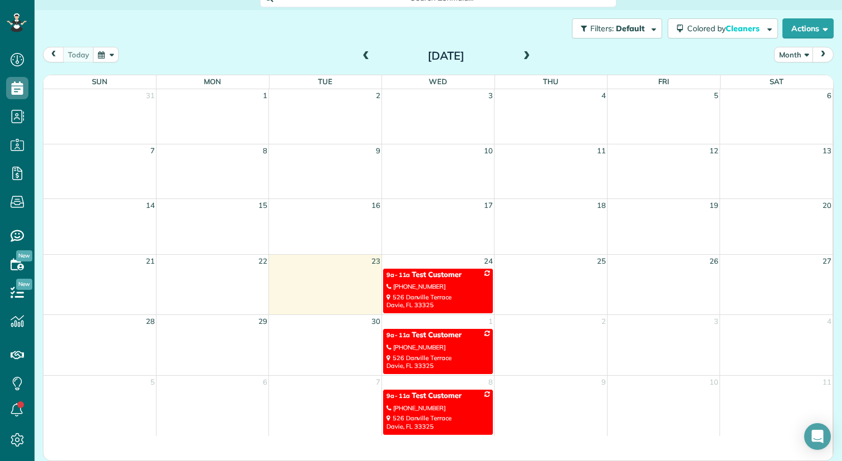
click at [440, 414] on div "526 Danville Terrace Davie, FL 33325" at bounding box center [437, 422] width 103 height 16
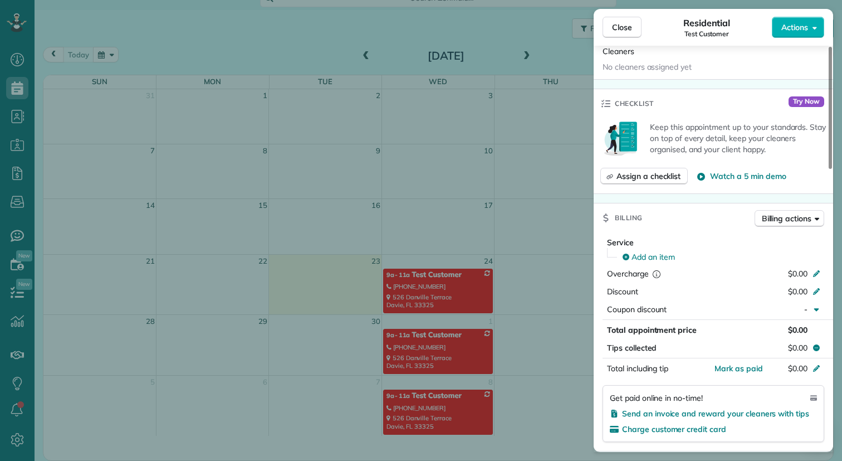
scroll to position [340, 0]
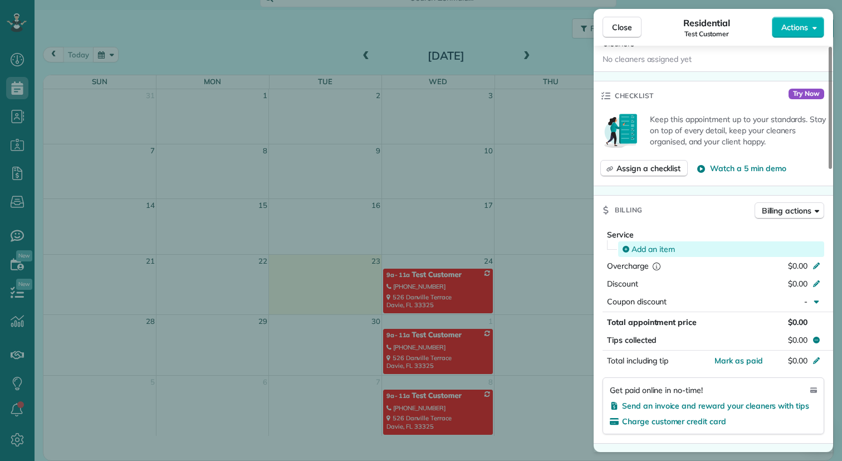
click at [647, 244] on span "Add an item" at bounding box center [652, 248] width 43 height 11
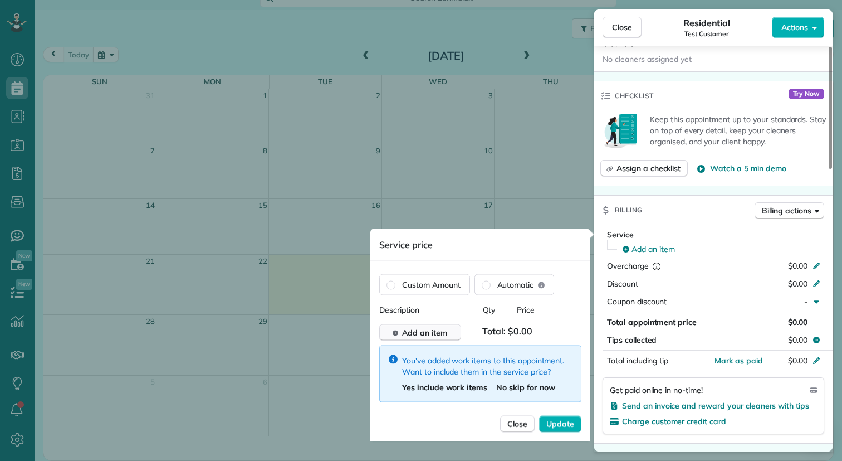
click at [447, 336] on button "Add an item" at bounding box center [420, 332] width 82 height 17
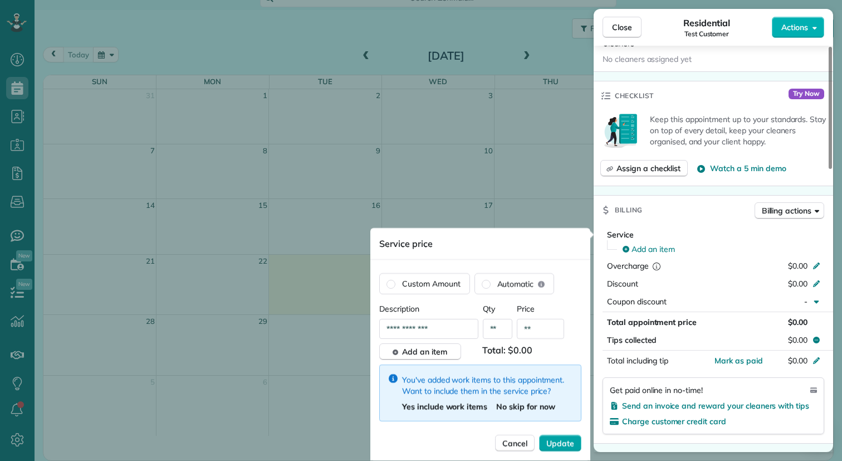
click at [553, 441] on span "Update" at bounding box center [560, 442] width 28 height 11
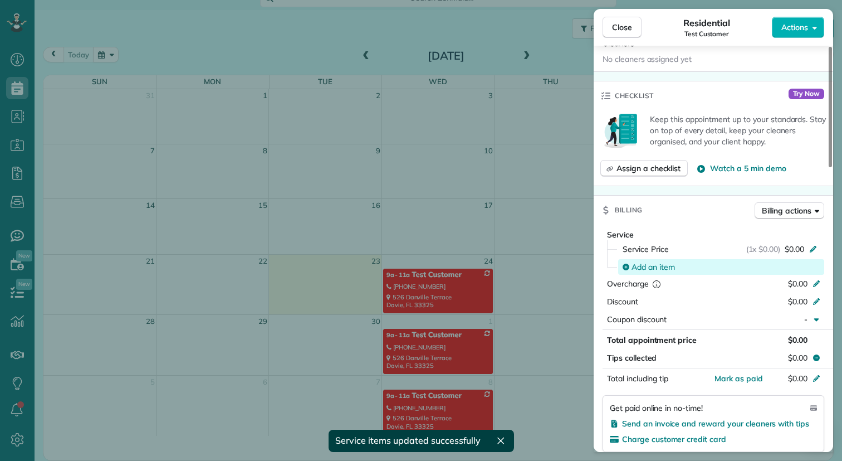
click at [665, 266] on span "Add an item" at bounding box center [652, 266] width 43 height 11
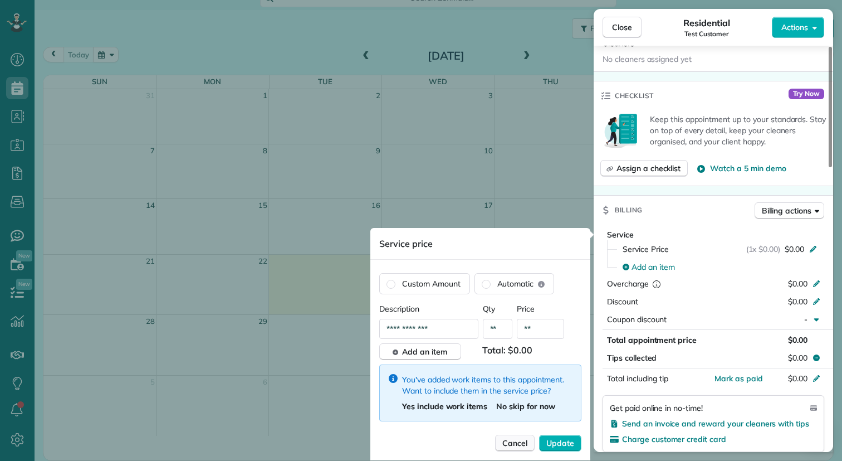
click at [509, 439] on span "Cancel" at bounding box center [514, 442] width 25 height 11
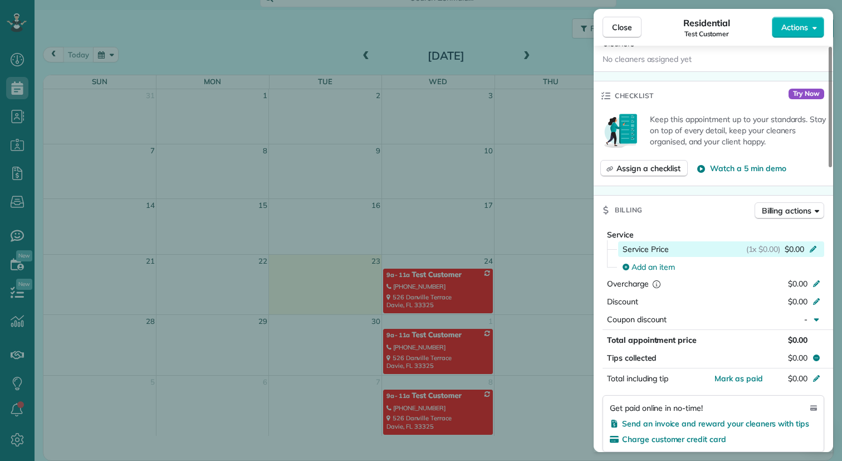
click at [812, 247] on icon at bounding box center [813, 249] width 7 height 7
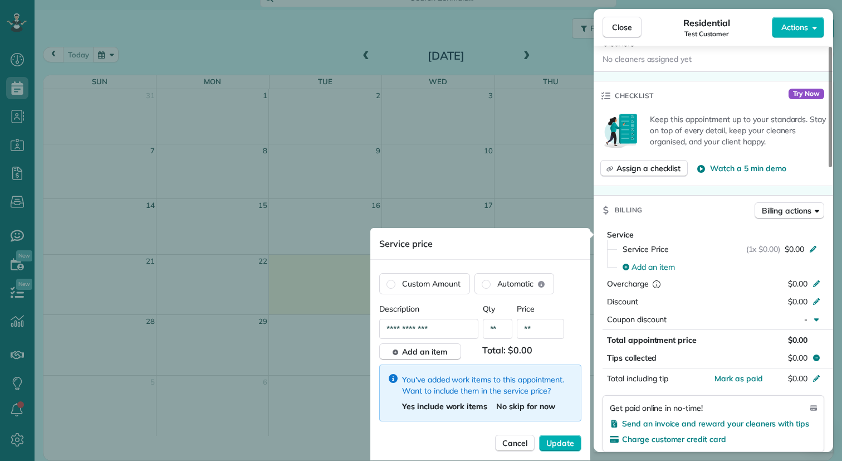
click at [466, 344] on div at bounding box center [472, 351] width 13 height 17
drag, startPoint x: 463, startPoint y: 336, endPoint x: 324, endPoint y: 317, distance: 140.5
click at [324, 0] on div "Close Residential Test Customer Actions Status Active Test Customer · Open prof…" at bounding box center [421, 0] width 842 height 0
type input "*"
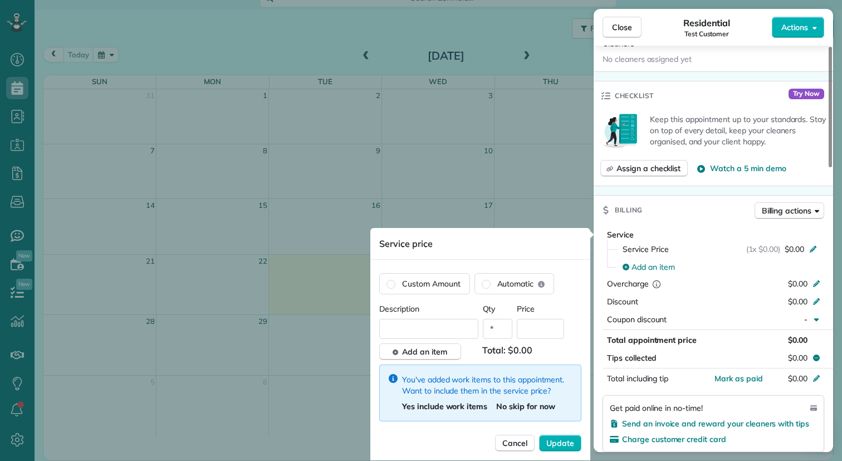
click at [502, 332] on input "*" at bounding box center [498, 329] width 30 height 20
type input "*"
click at [566, 444] on span "Update" at bounding box center [560, 442] width 28 height 11
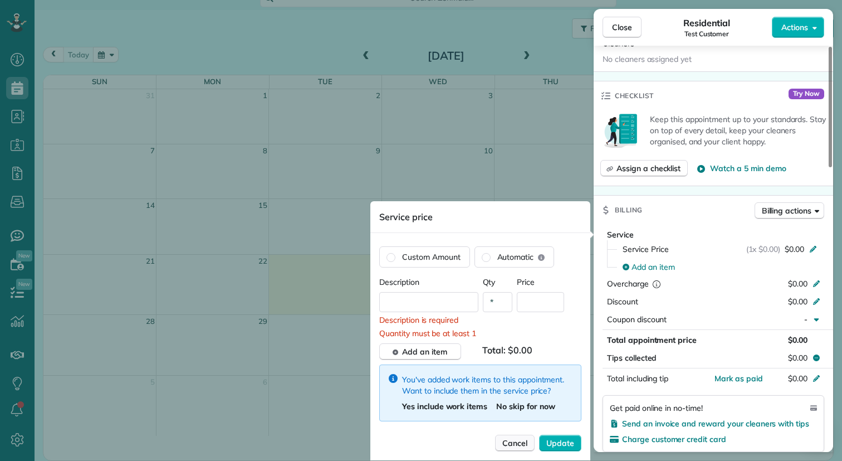
click at [510, 443] on span "Cancel" at bounding box center [514, 442] width 25 height 11
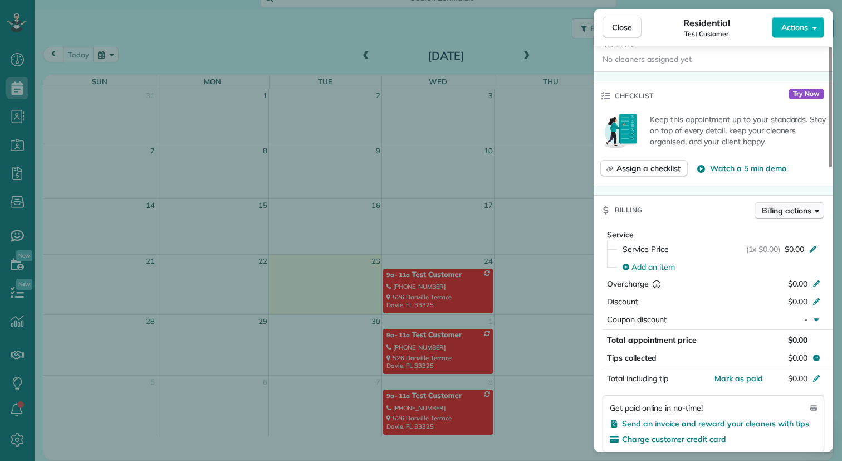
click at [812, 212] on button "Billing actions" at bounding box center [790, 210] width 70 height 17
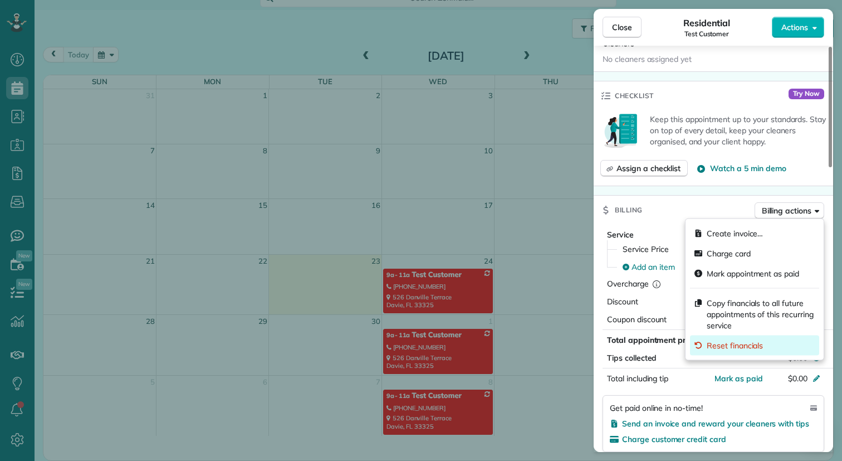
click at [731, 346] on span "Reset financials" at bounding box center [735, 345] width 56 height 11
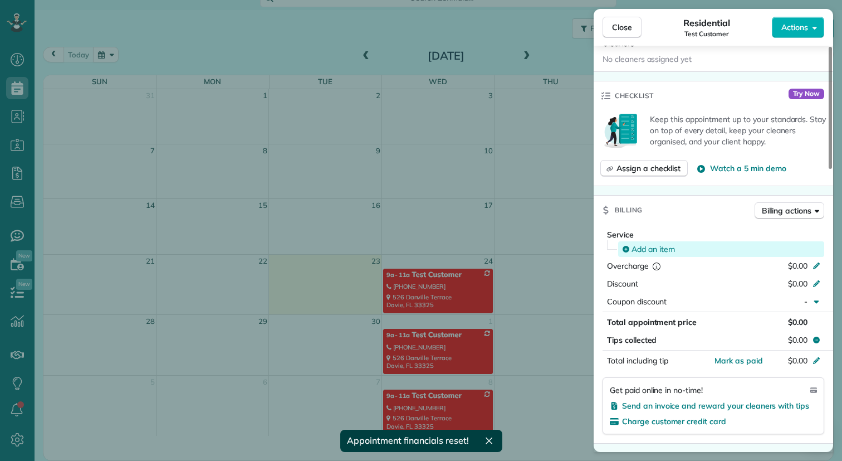
click at [711, 247] on div "Add an item" at bounding box center [722, 248] width 198 height 11
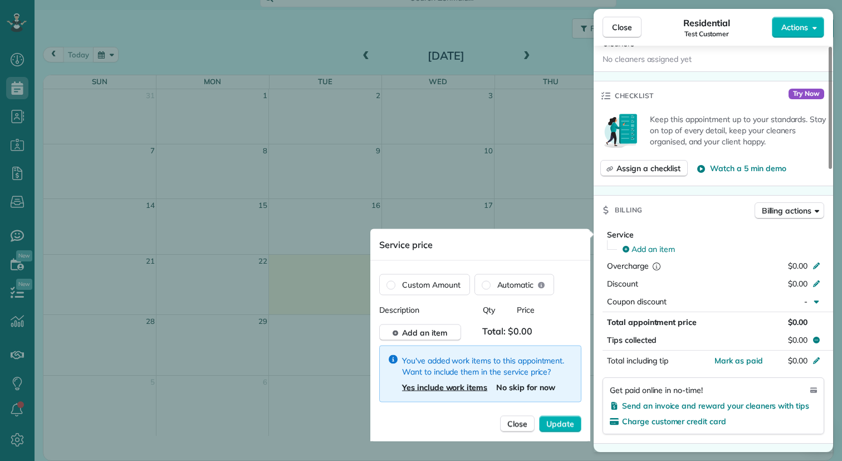
click at [457, 388] on span "Yes include work items" at bounding box center [444, 387] width 85 height 10
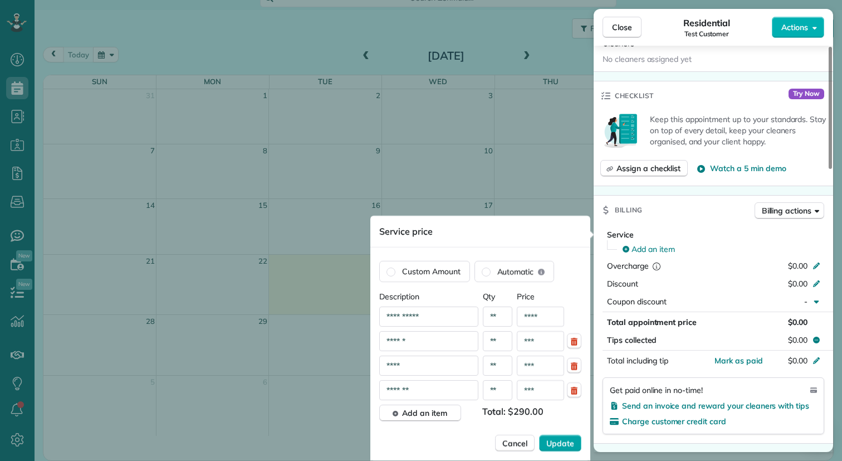
click at [567, 444] on span "Update" at bounding box center [560, 442] width 28 height 11
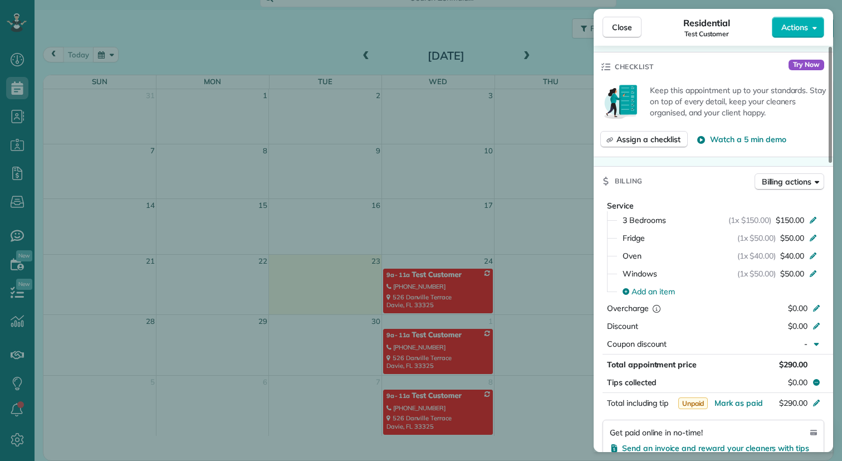
scroll to position [358, 0]
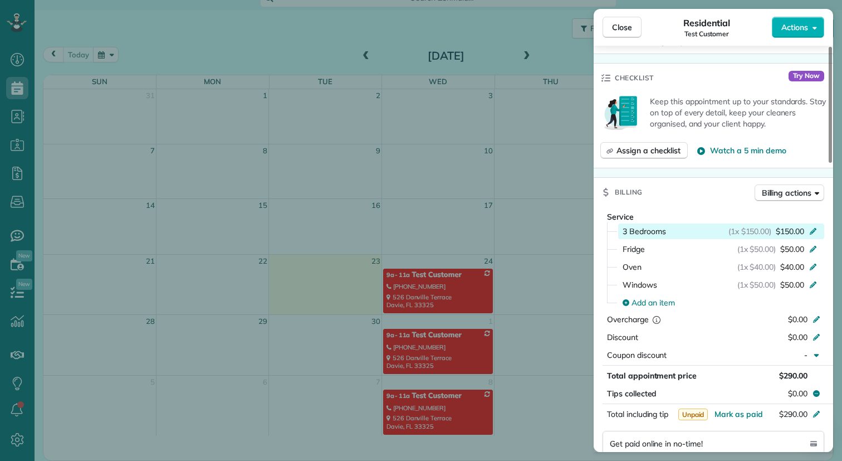
click at [812, 229] on icon at bounding box center [813, 230] width 9 height 9
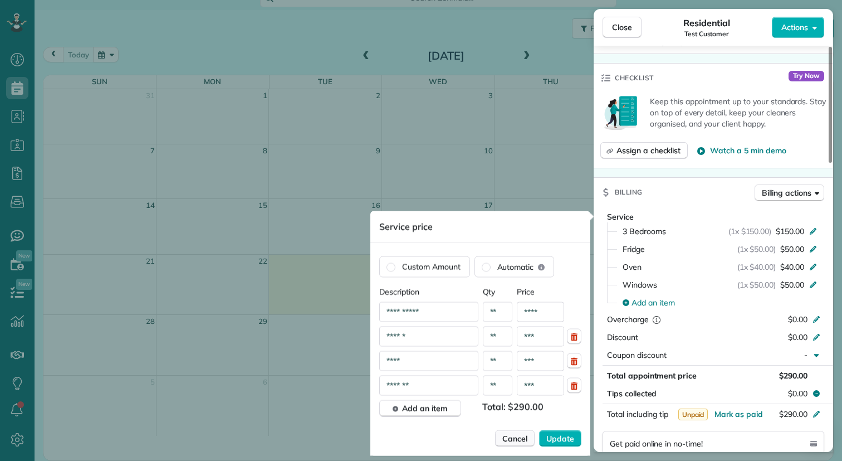
click at [510, 440] on span "Cancel" at bounding box center [514, 438] width 25 height 11
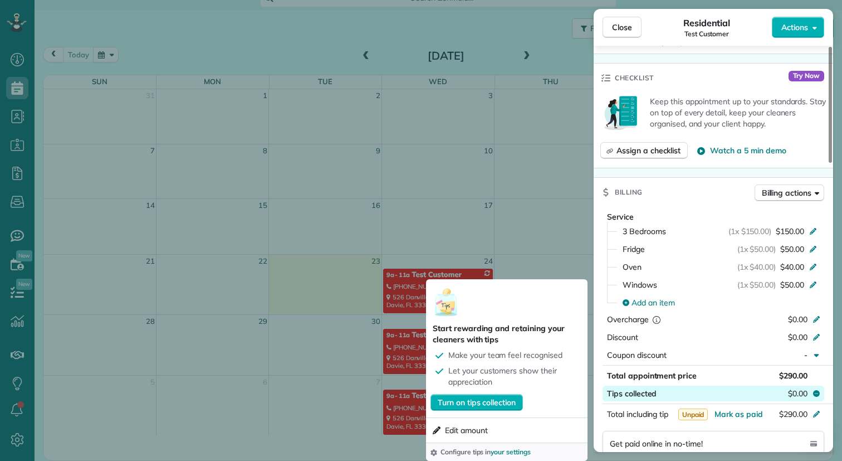
click at [816, 395] on icon at bounding box center [816, 393] width 7 height 7
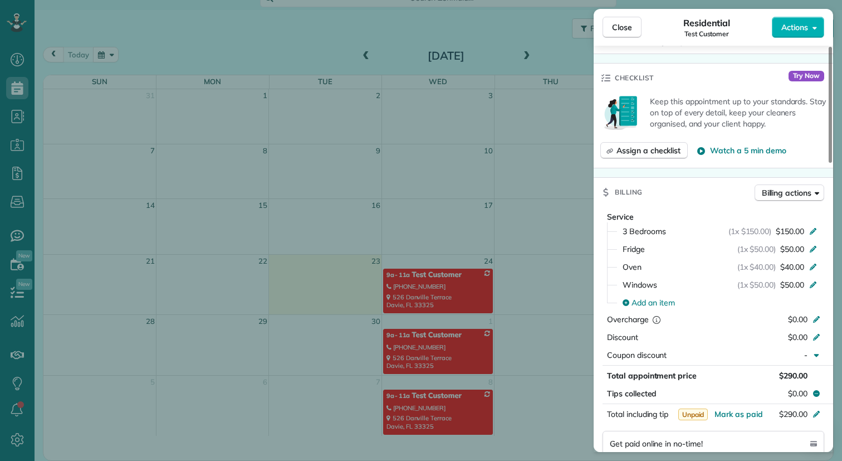
click at [674, 198] on div "Billing Billing actions" at bounding box center [713, 192] width 239 height 29
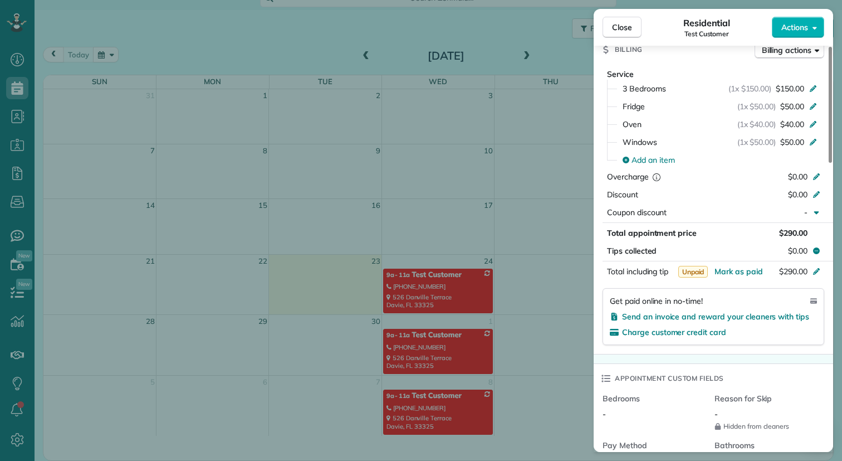
scroll to position [502, 0]
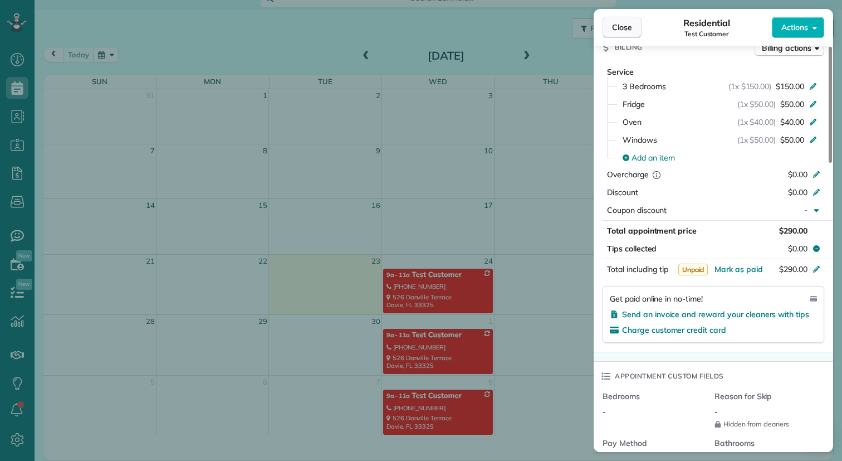
click at [619, 26] on span "Close" at bounding box center [622, 27] width 20 height 11
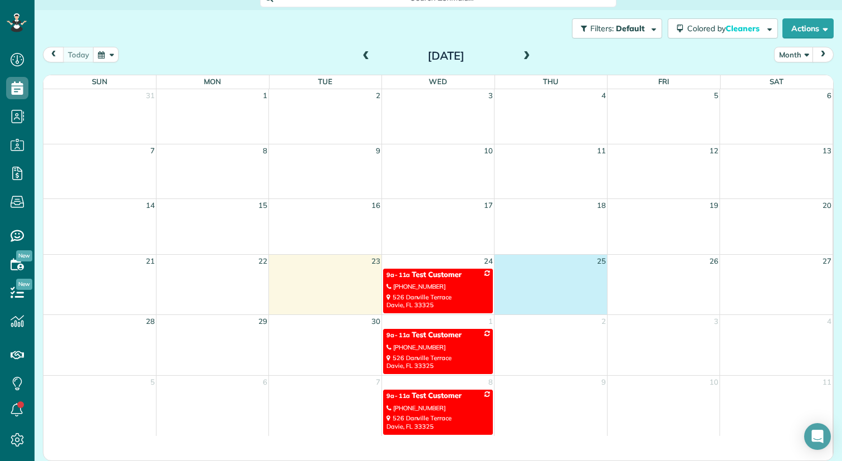
click at [566, 276] on td at bounding box center [551, 290] width 112 height 46
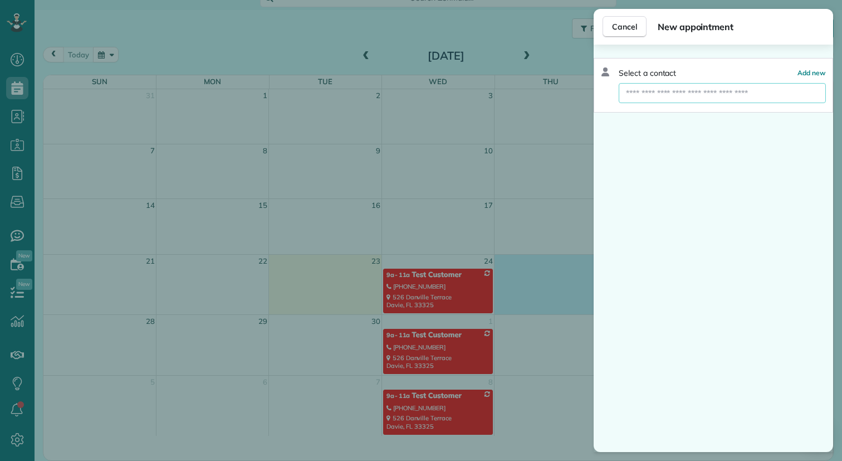
click at [711, 91] on input "text" at bounding box center [722, 93] width 207 height 20
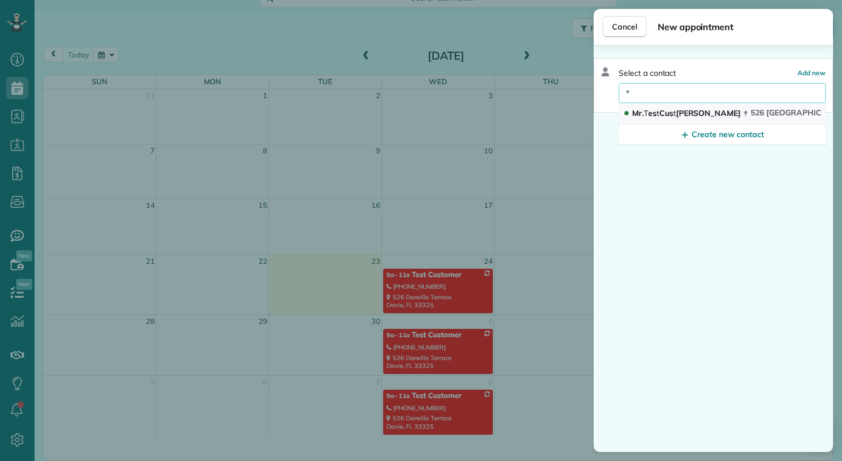
type input "*"
click at [659, 117] on span "t" at bounding box center [658, 113] width 3 height 10
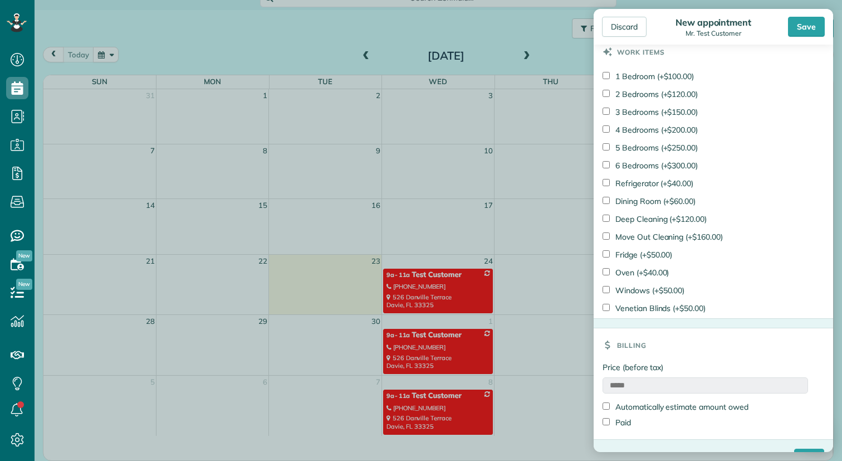
scroll to position [780, 0]
click at [605, 101] on label "2 Bedrooms (+$120.00)" at bounding box center [650, 95] width 95 height 11
click at [606, 190] on label "Refrigerator (+$40.00)" at bounding box center [648, 184] width 91 height 11
type input "*******"
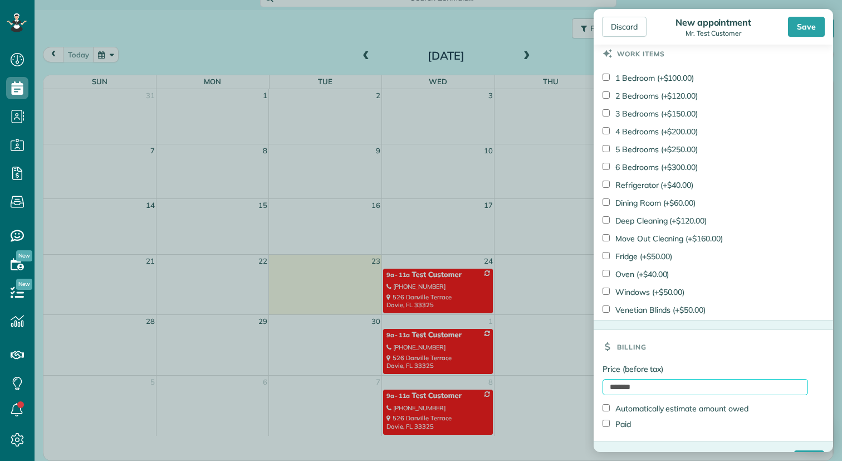
click at [652, 388] on input "*******" at bounding box center [705, 387] width 205 height 16
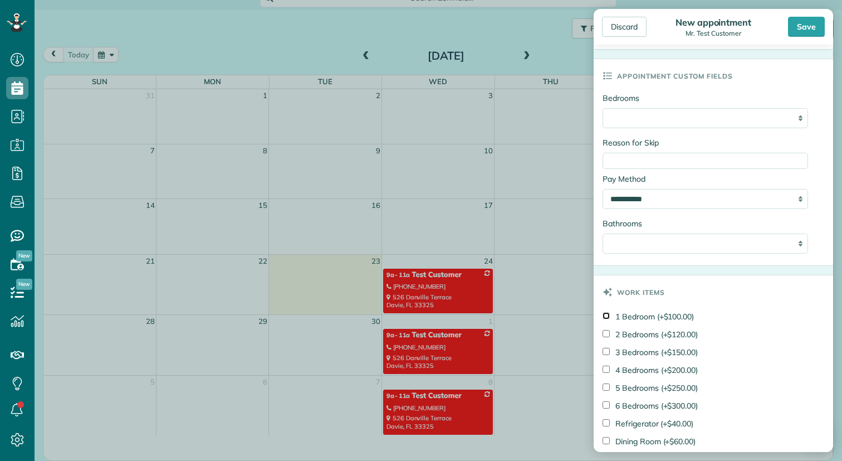
scroll to position [540, 0]
click at [628, 24] on div "Discard" at bounding box center [624, 27] width 45 height 20
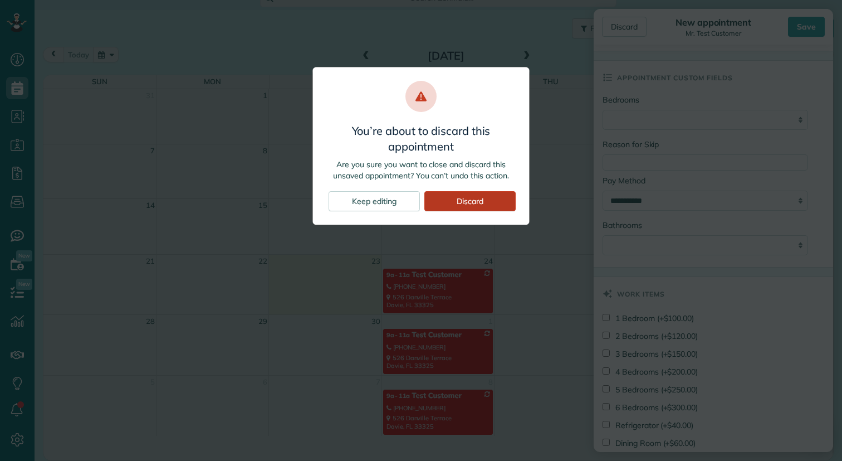
click at [476, 195] on div "Discard" at bounding box center [469, 201] width 91 height 20
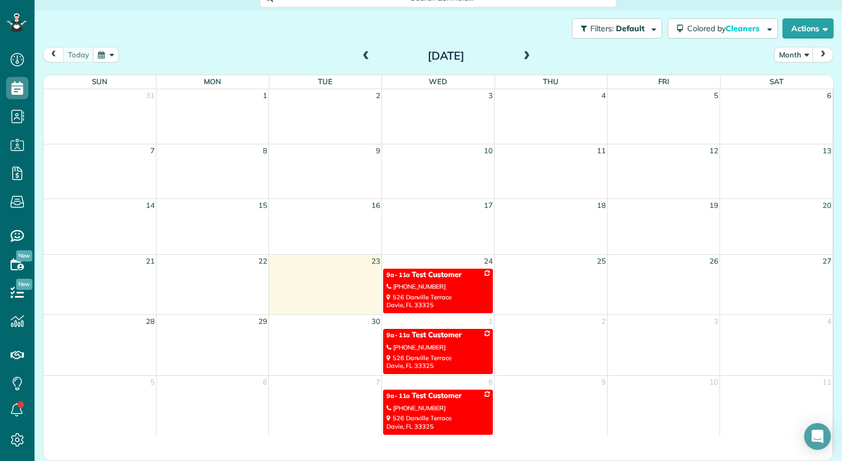
click at [468, 296] on div "526 Danville Terrace Davie, FL 33325" at bounding box center [437, 301] width 103 height 16
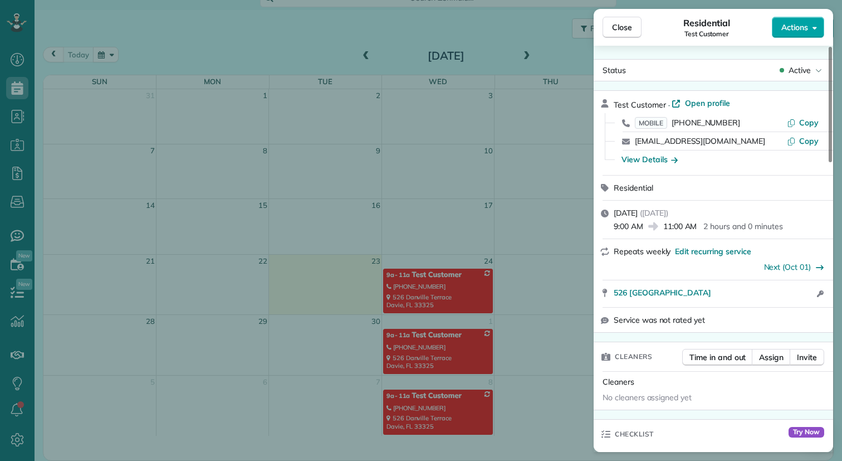
click at [800, 25] on span "Actions" at bounding box center [794, 27] width 27 height 11
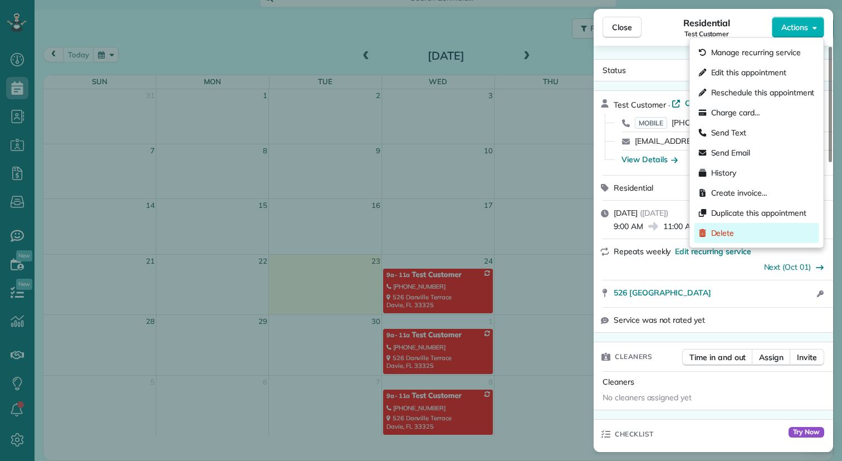
click at [720, 234] on span "Delete" at bounding box center [722, 232] width 23 height 11
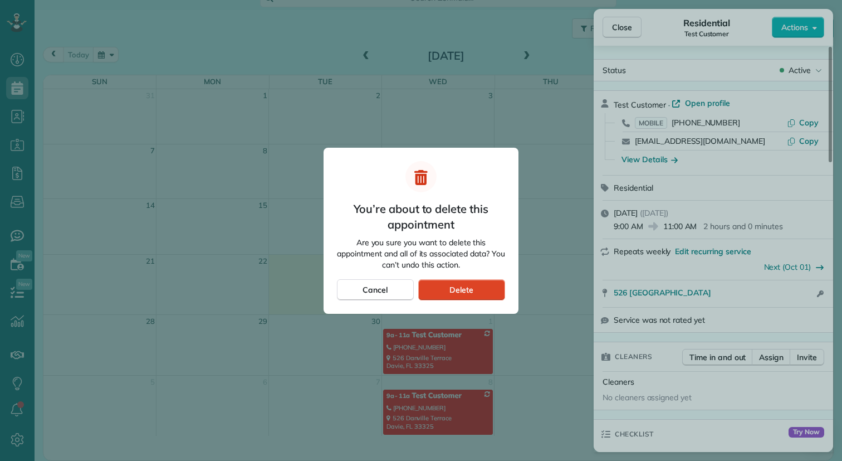
click at [467, 291] on span "Delete" at bounding box center [461, 289] width 24 height 11
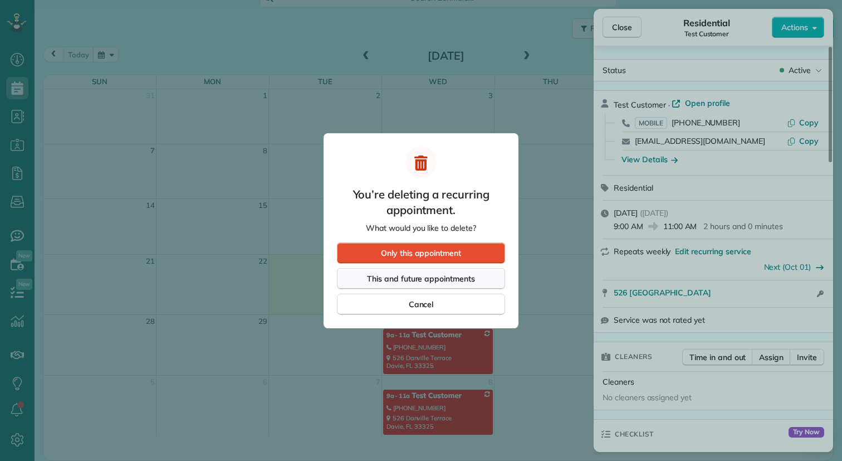
click at [447, 282] on span "This and future appointments" at bounding box center [421, 278] width 108 height 11
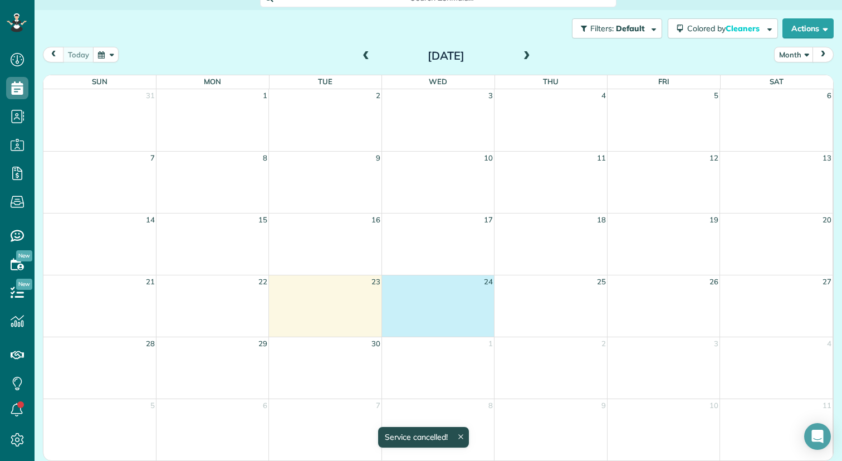
click at [438, 294] on div "21 22 23 24 25 26 27" at bounding box center [437, 306] width 789 height 62
click at [0, 0] on div at bounding box center [0, 0] width 0 height 0
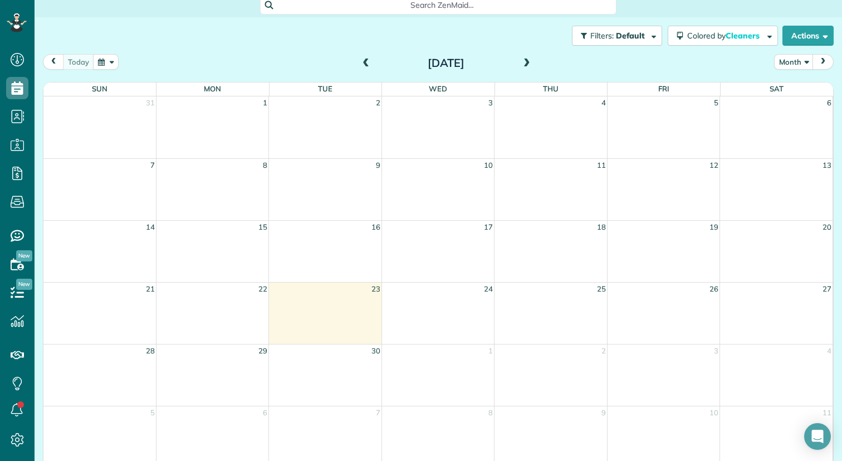
scroll to position [78, 0]
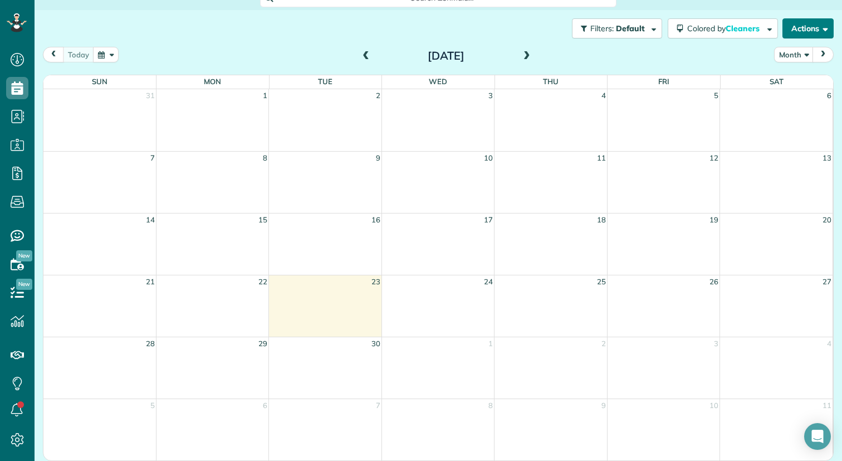
click at [829, 30] on button "Actions" at bounding box center [807, 28] width 51 height 20
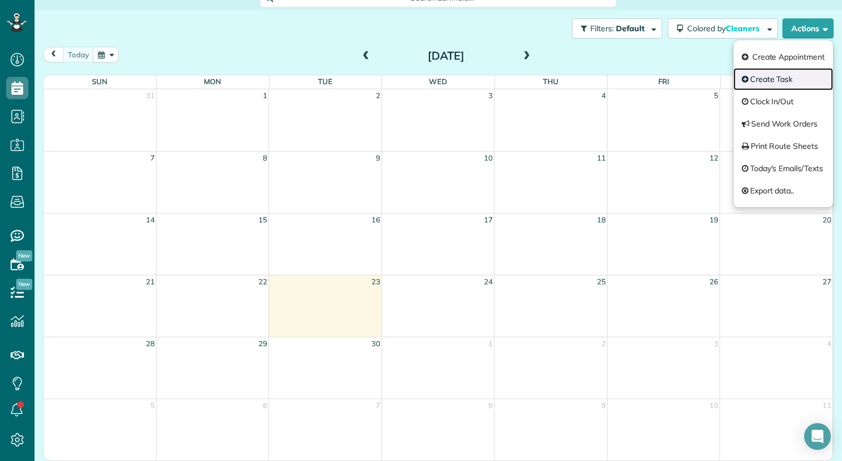
click at [771, 79] on link "Create Task" at bounding box center [783, 79] width 100 height 22
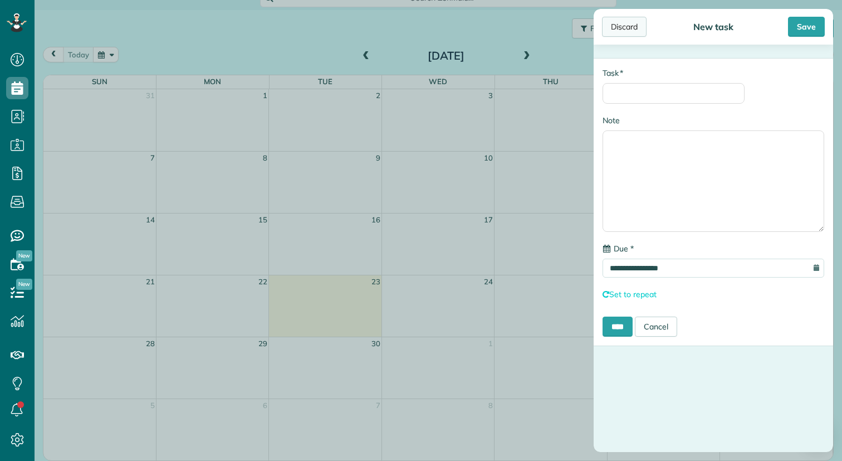
click at [623, 26] on div "Discard" at bounding box center [624, 27] width 45 height 20
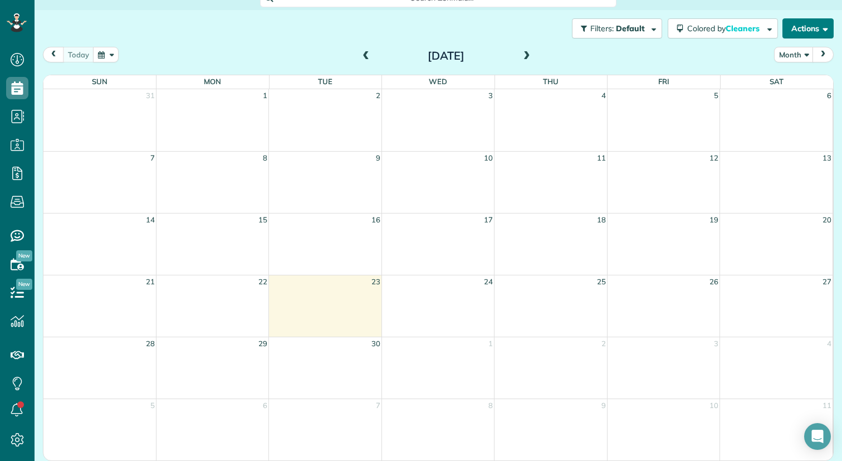
click at [825, 31] on span "button" at bounding box center [823, 28] width 8 height 8
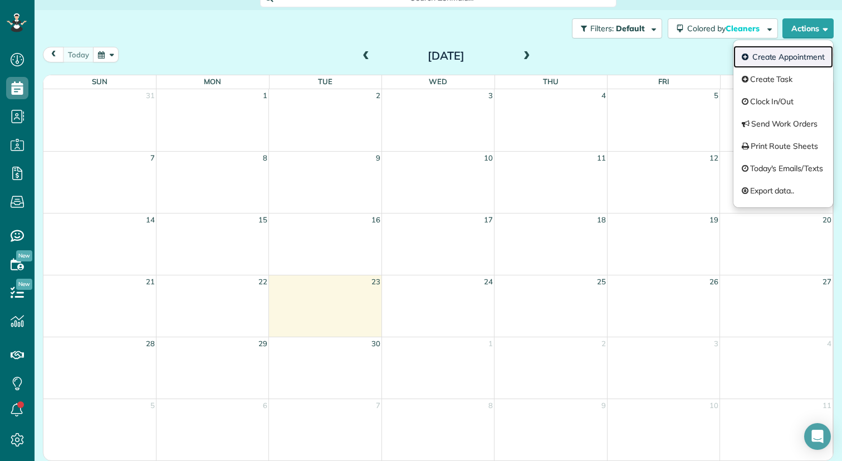
click at [773, 59] on link "Create Appointment" at bounding box center [783, 57] width 100 height 22
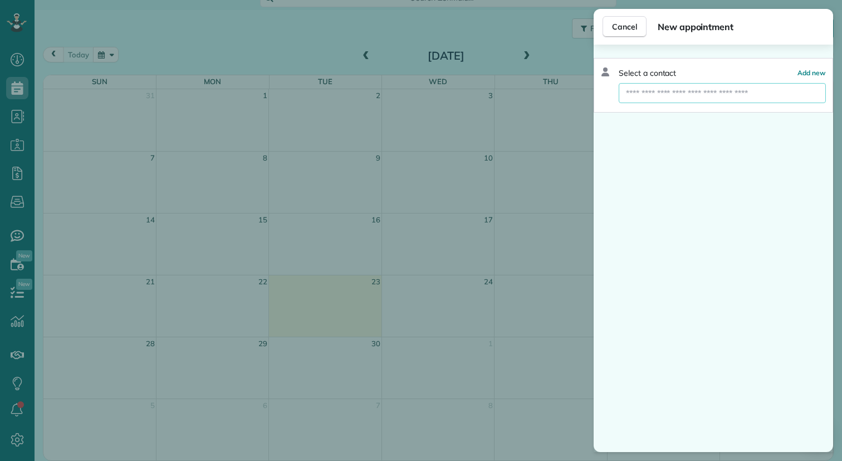
click at [708, 91] on input "text" at bounding box center [722, 93] width 207 height 20
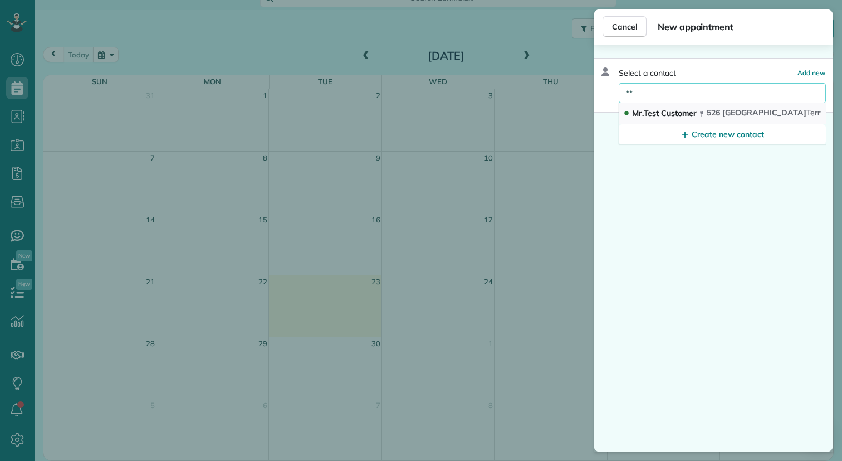
type input "**"
click at [703, 115] on icon "button" at bounding box center [702, 114] width 3 height 6
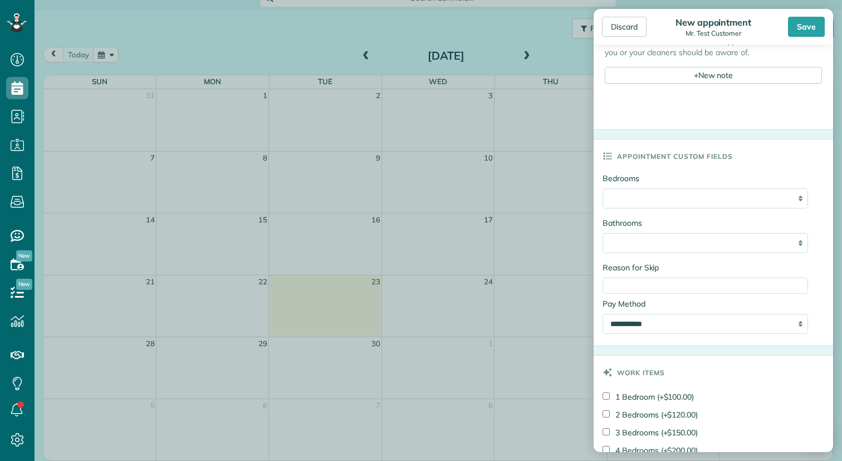
scroll to position [465, 0]
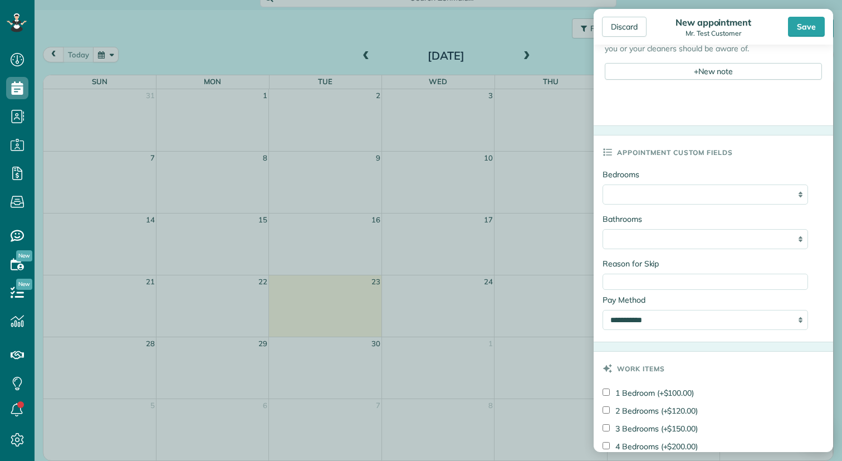
click at [800, 193] on div "**********" at bounding box center [705, 194] width 205 height 20
click at [799, 195] on div "**********" at bounding box center [705, 194] width 205 height 20
click at [799, 190] on div "**********" at bounding box center [705, 194] width 205 height 20
click at [800, 193] on div "**********" at bounding box center [705, 194] width 205 height 20
click at [728, 200] on select "**********" at bounding box center [705, 194] width 205 height 20
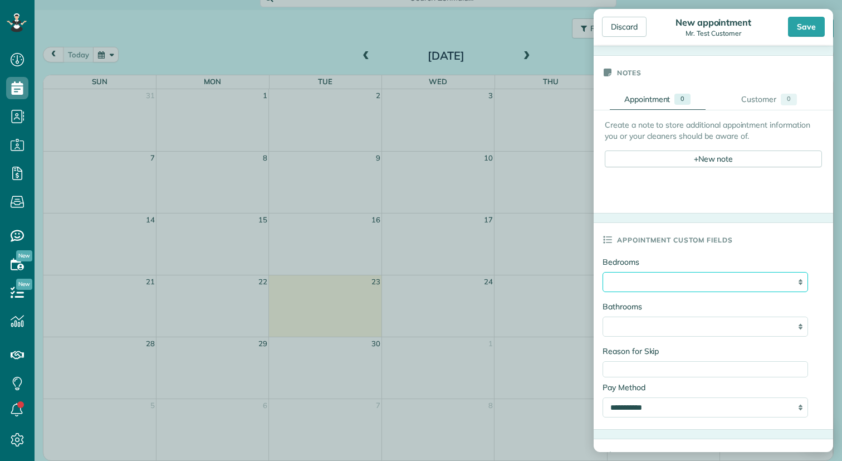
scroll to position [349, 0]
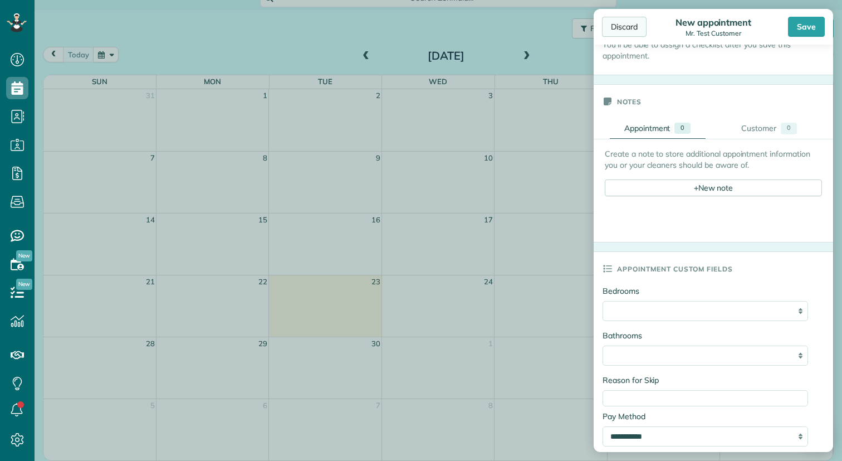
click at [630, 35] on div "Discard" at bounding box center [624, 27] width 45 height 20
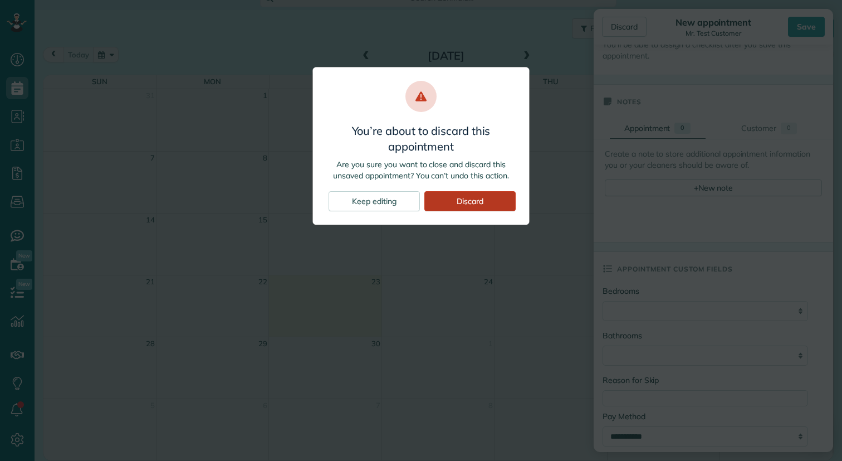
click at [453, 202] on div "Discard" at bounding box center [469, 201] width 91 height 20
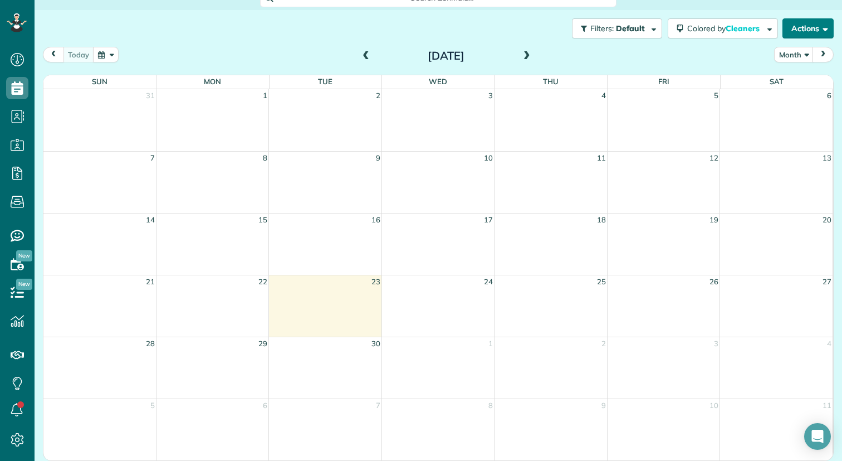
click at [814, 23] on button "Actions" at bounding box center [807, 28] width 51 height 20
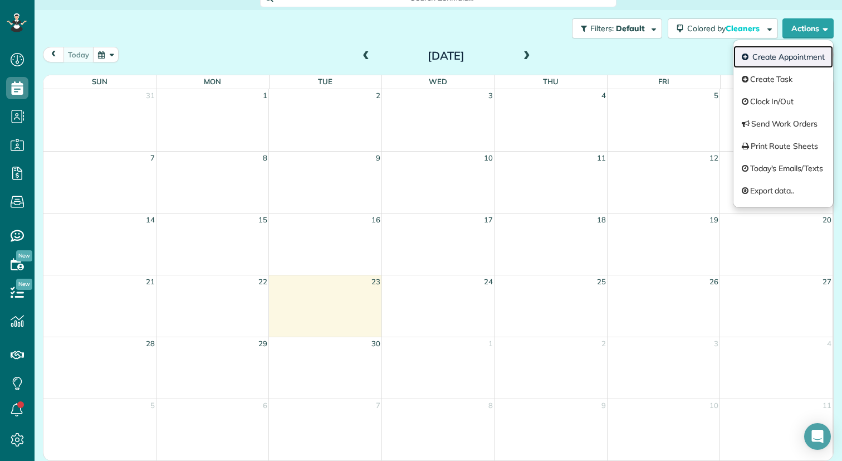
click at [784, 61] on link "Create Appointment" at bounding box center [783, 57] width 100 height 22
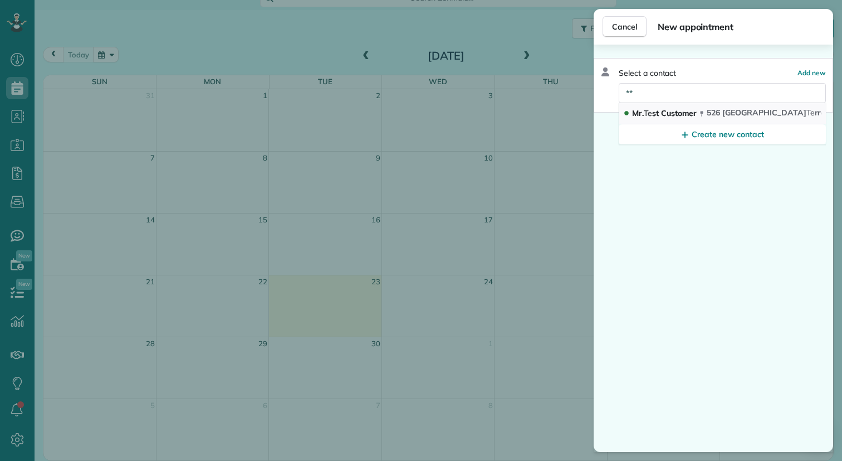
click at [677, 116] on span "Mr. Te st Customer" at bounding box center [664, 113] width 65 height 10
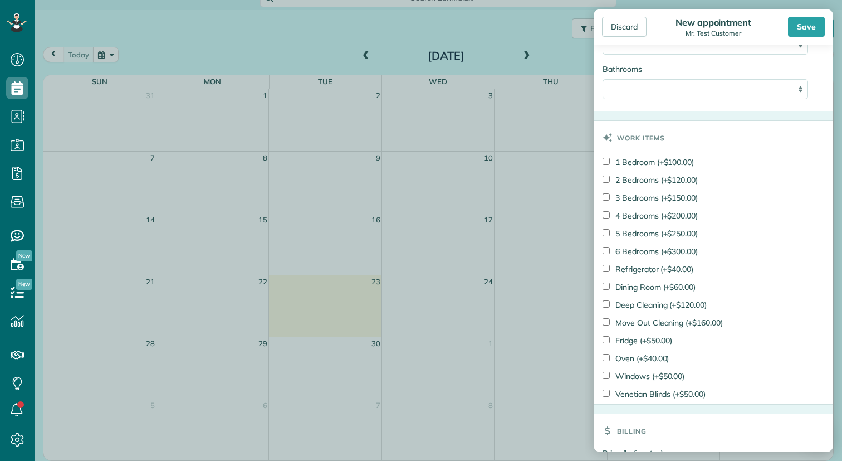
scroll to position [618, 0]
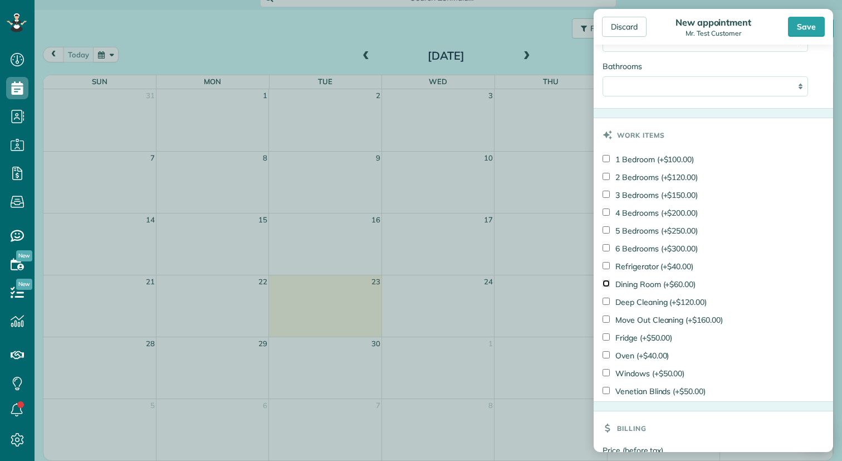
type input "*******"
click at [810, 36] on div "Save" at bounding box center [806, 27] width 37 height 20
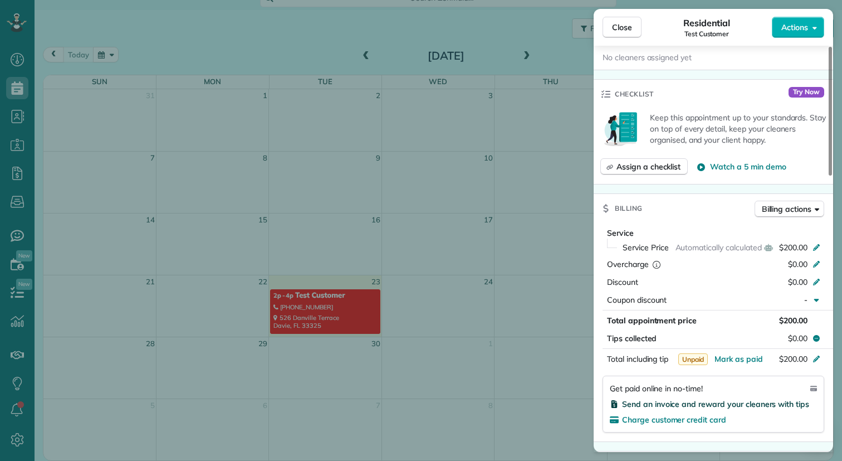
scroll to position [288, 0]
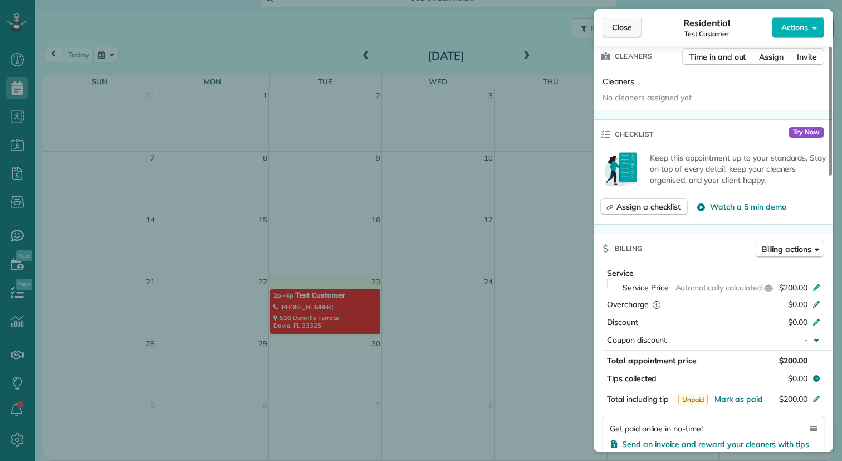
click at [626, 29] on span "Close" at bounding box center [622, 27] width 20 height 11
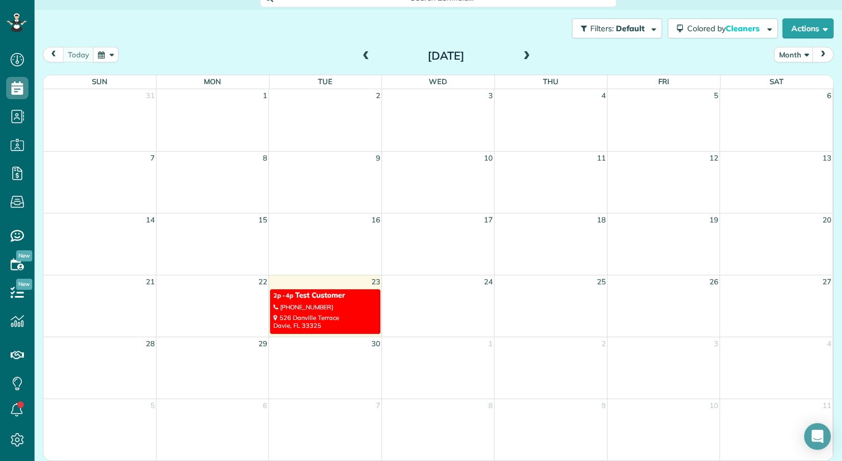
click at [328, 309] on div "(954) 205-6463" at bounding box center [324, 307] width 103 height 8
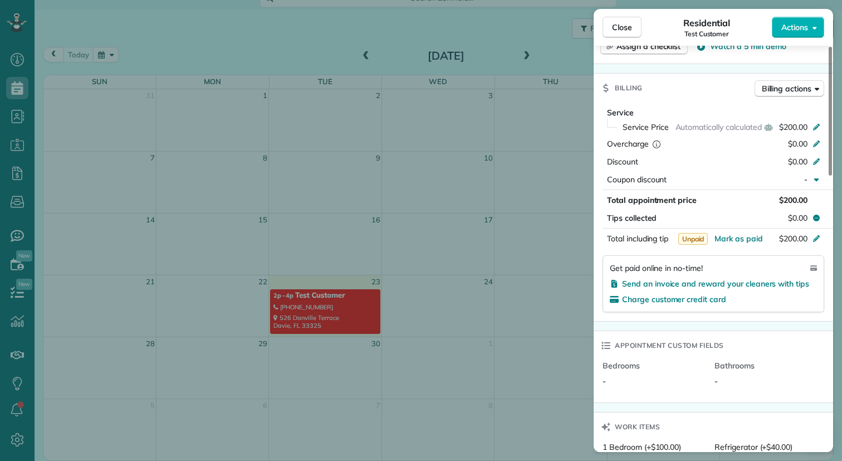
scroll to position [476, 0]
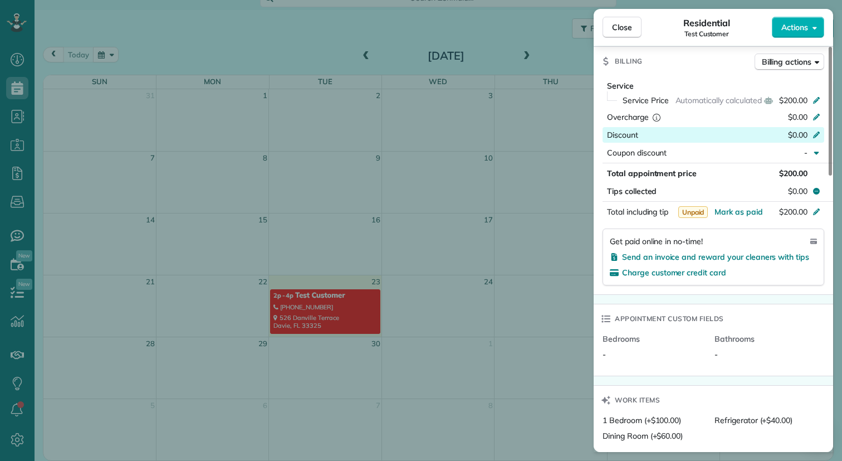
click at [815, 137] on icon at bounding box center [816, 134] width 7 height 7
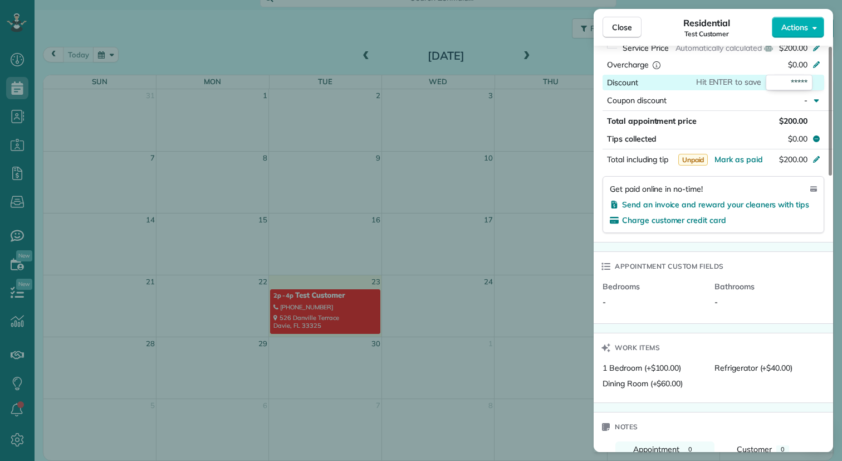
scroll to position [0, 0]
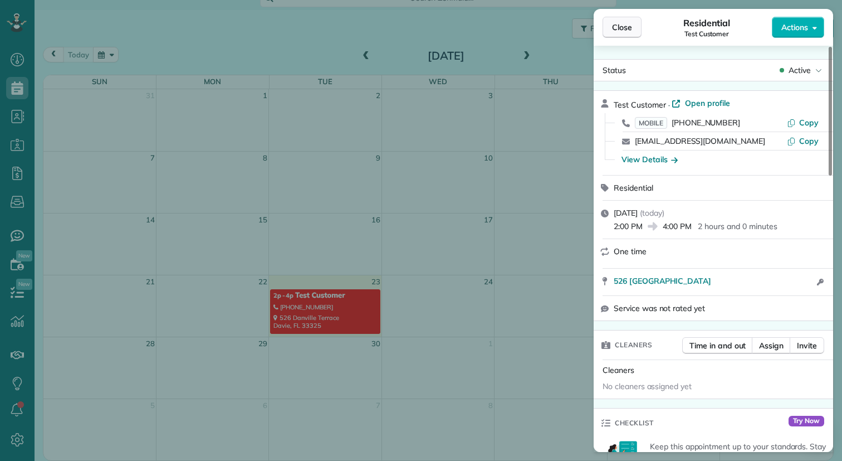
click at [629, 28] on span "Close" at bounding box center [622, 27] width 20 height 11
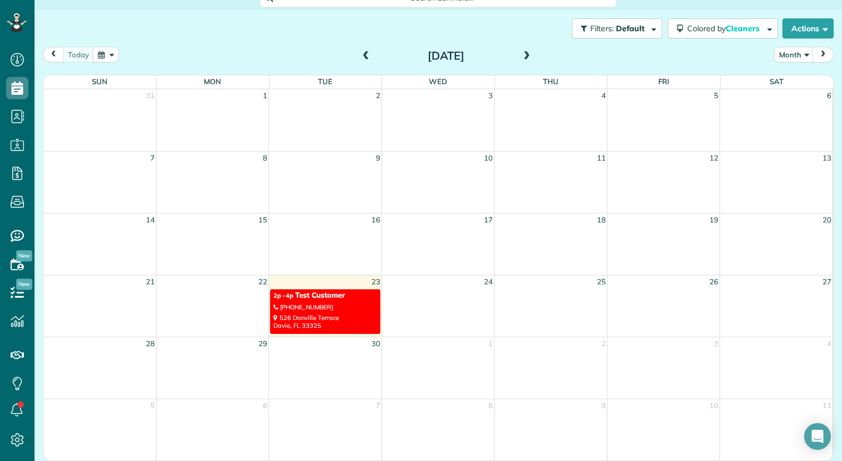
click at [361, 21] on div "Filters: Default Colored by Cleaners Color by Cleaner Color by Team Color by St…" at bounding box center [438, 28] width 807 height 37
